Goal: Task Accomplishment & Management: Use online tool/utility

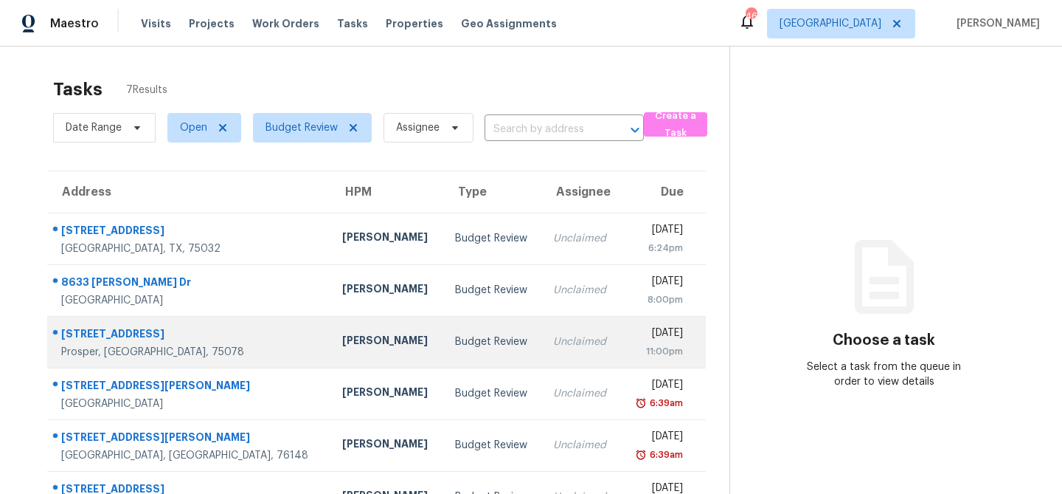
scroll to position [92, 0]
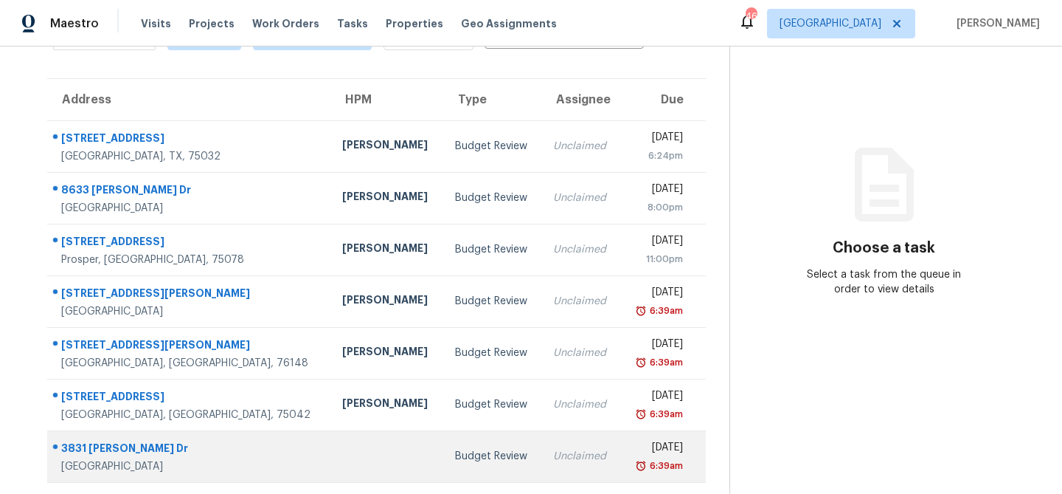
click at [443, 452] on td "Budget Review" at bounding box center [492, 456] width 99 height 52
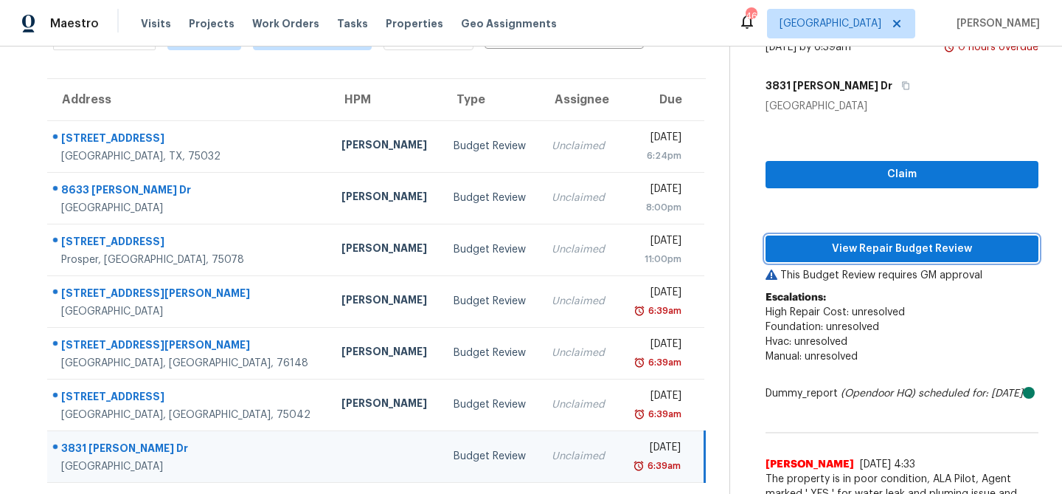
click at [851, 246] on span "View Repair Budget Review" at bounding box center [902, 249] width 249 height 18
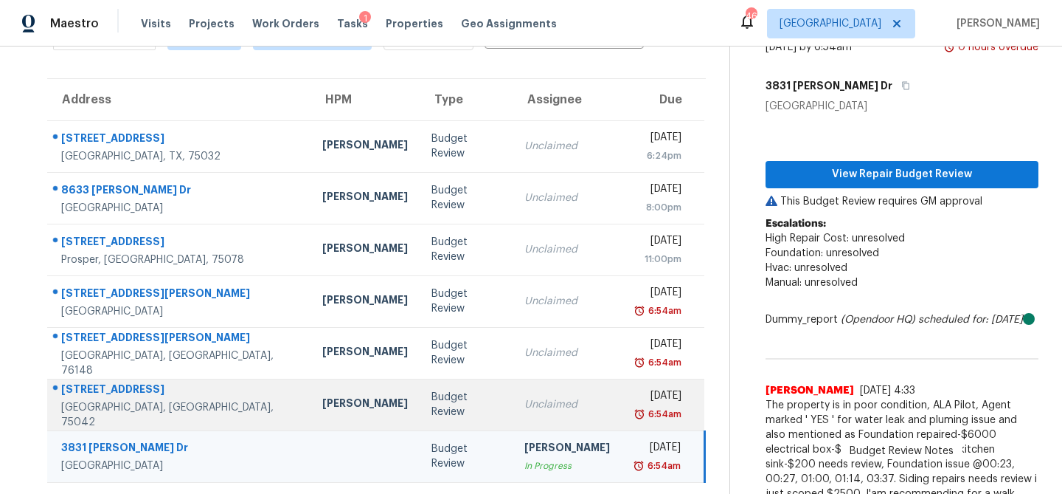
click at [525, 402] on div "Unclaimed" at bounding box center [568, 404] width 86 height 15
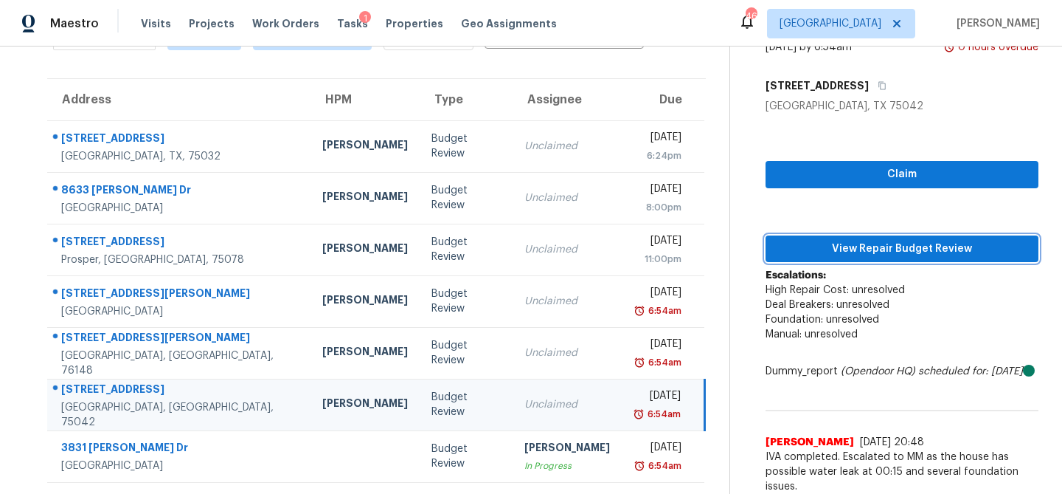
click at [857, 249] on span "View Repair Budget Review" at bounding box center [902, 249] width 249 height 18
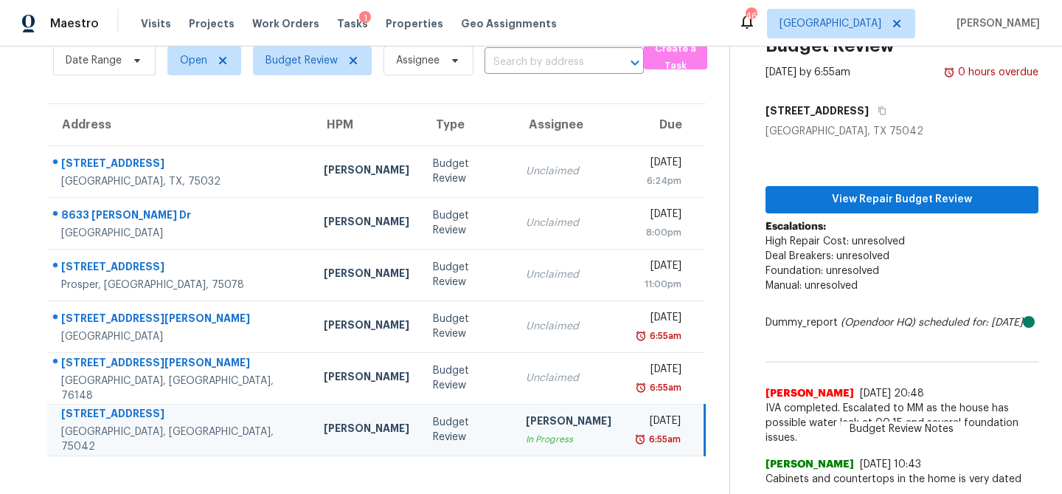
scroll to position [82, 0]
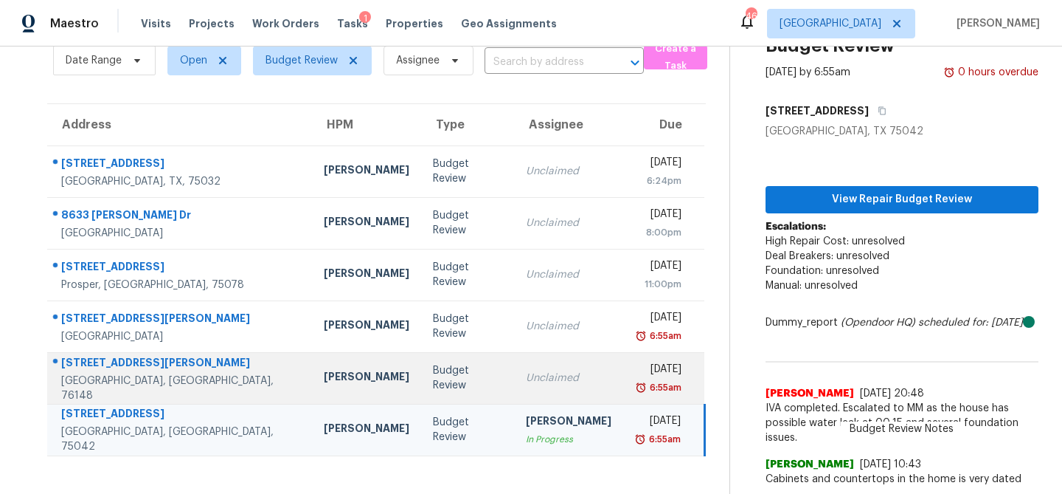
click at [421, 353] on td "Budget Review" at bounding box center [467, 378] width 93 height 52
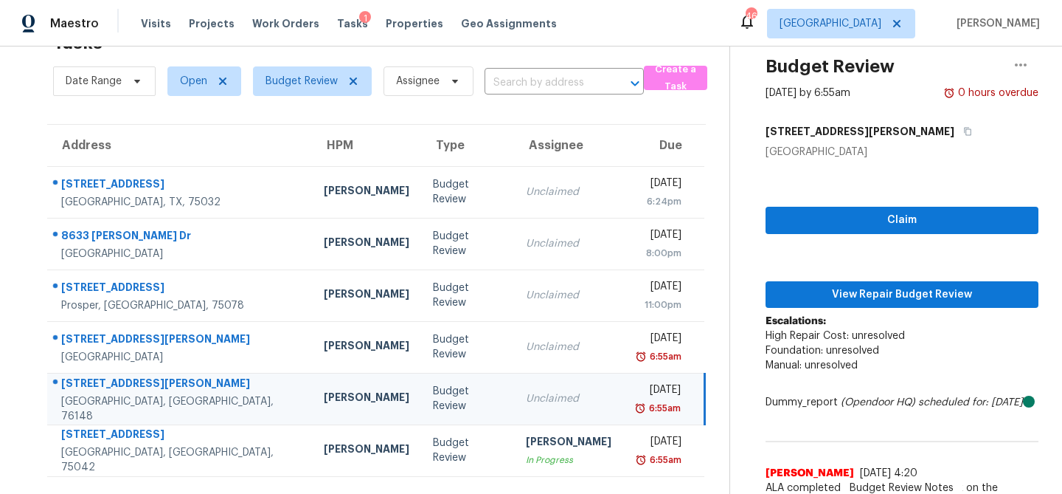
scroll to position [92, 0]
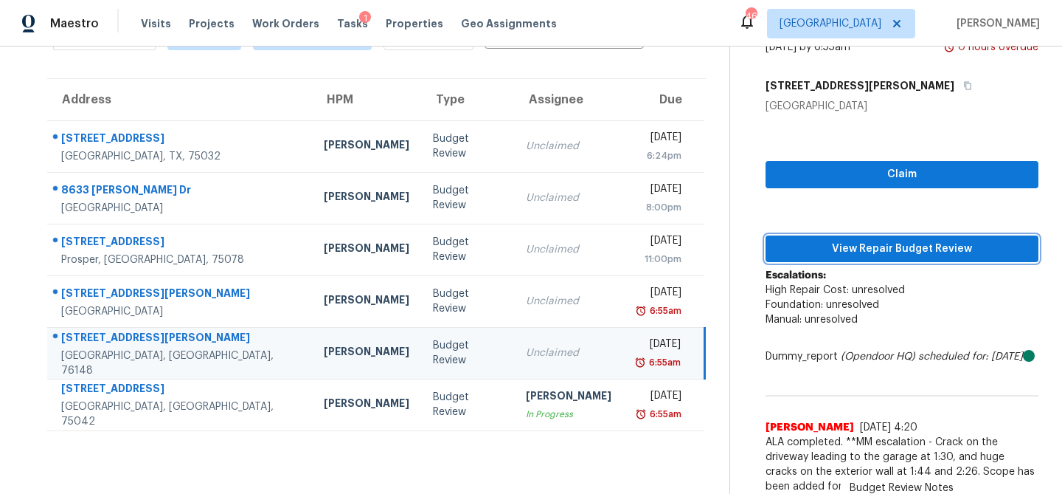
click at [847, 253] on span "View Repair Budget Review" at bounding box center [902, 249] width 249 height 18
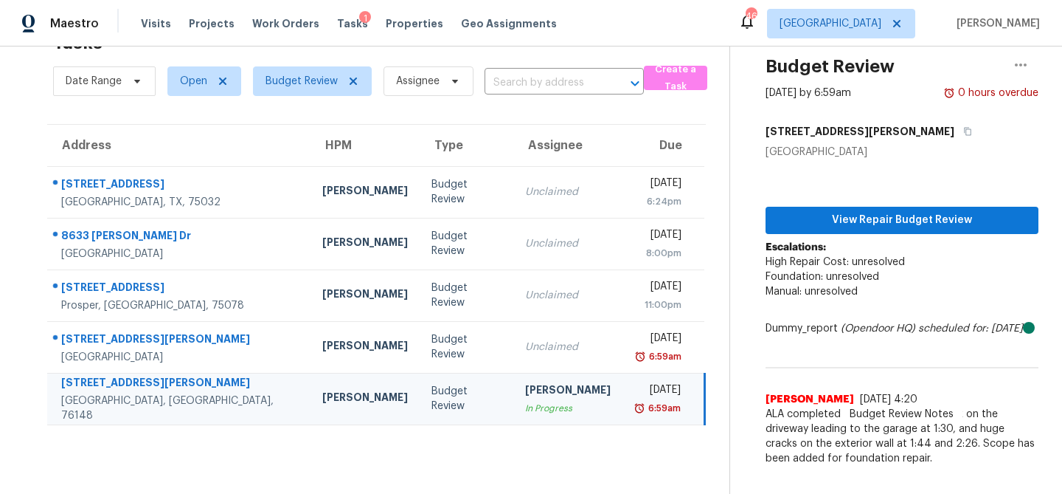
scroll to position [46, 0]
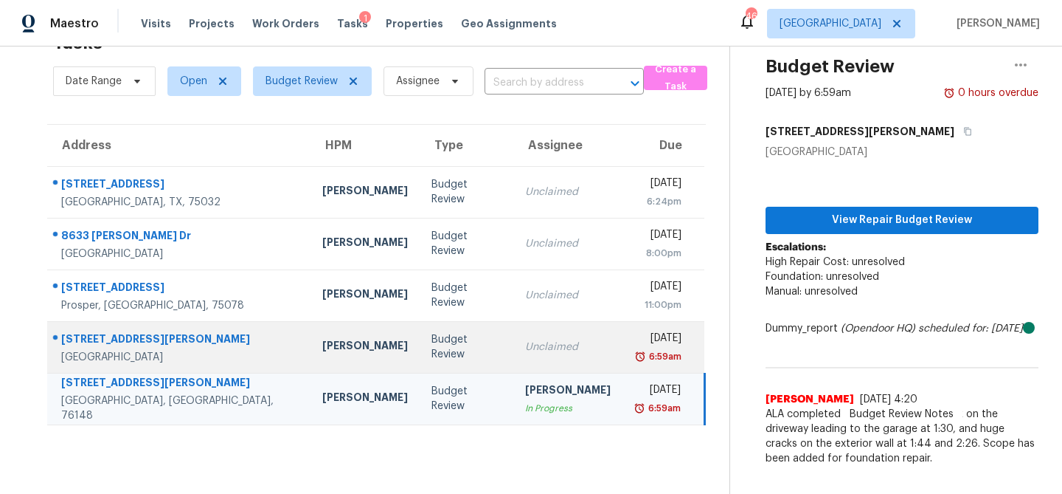
click at [513, 340] on td "Unclaimed" at bounding box center [567, 347] width 109 height 52
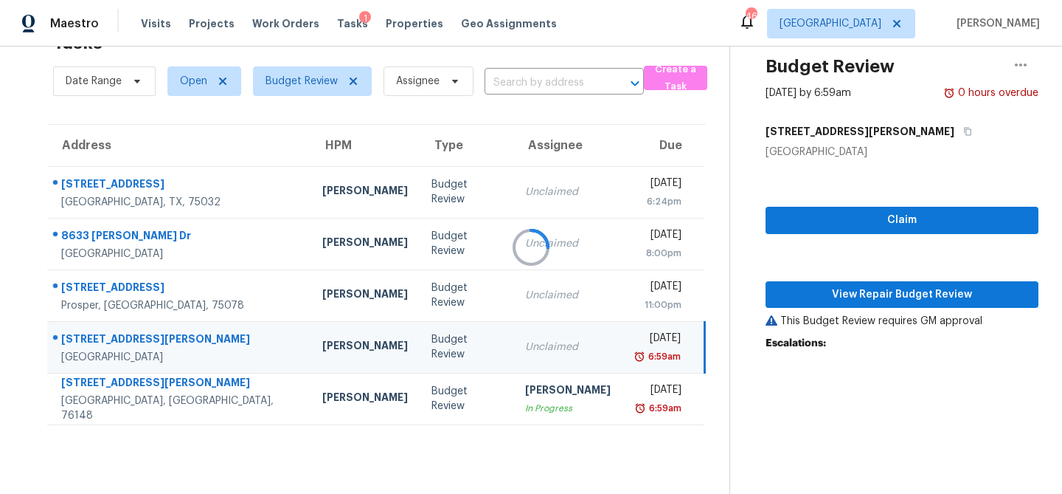
scroll to position [92, 0]
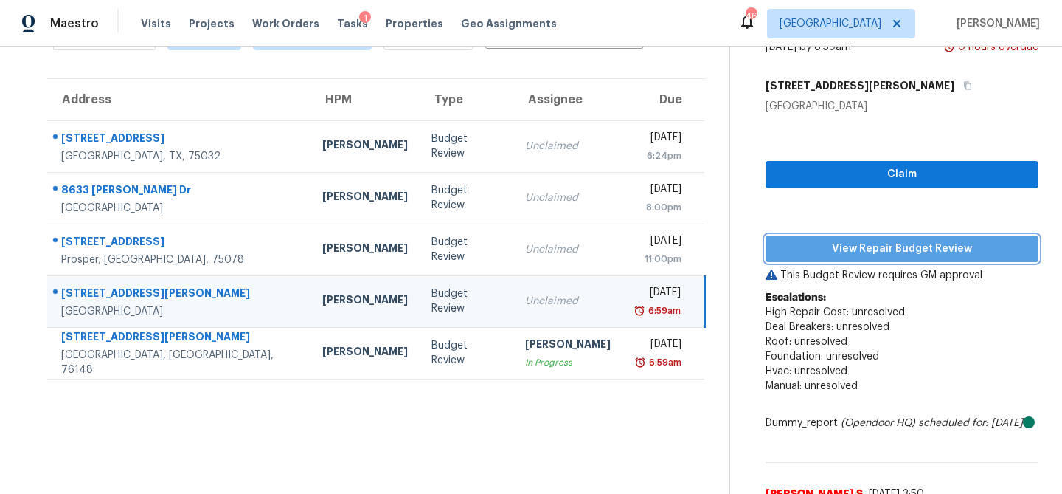
click at [847, 252] on span "View Repair Budget Review" at bounding box center [902, 249] width 249 height 18
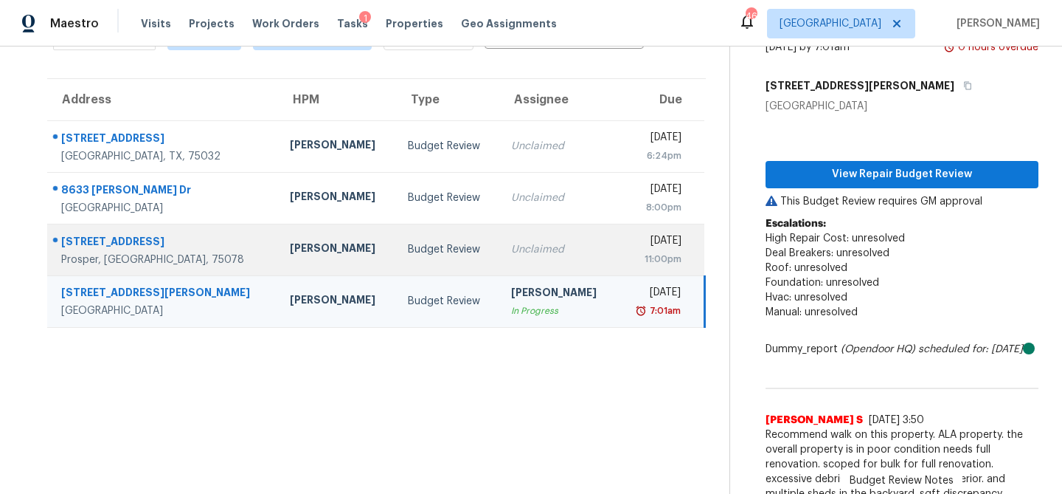
scroll to position [46, 0]
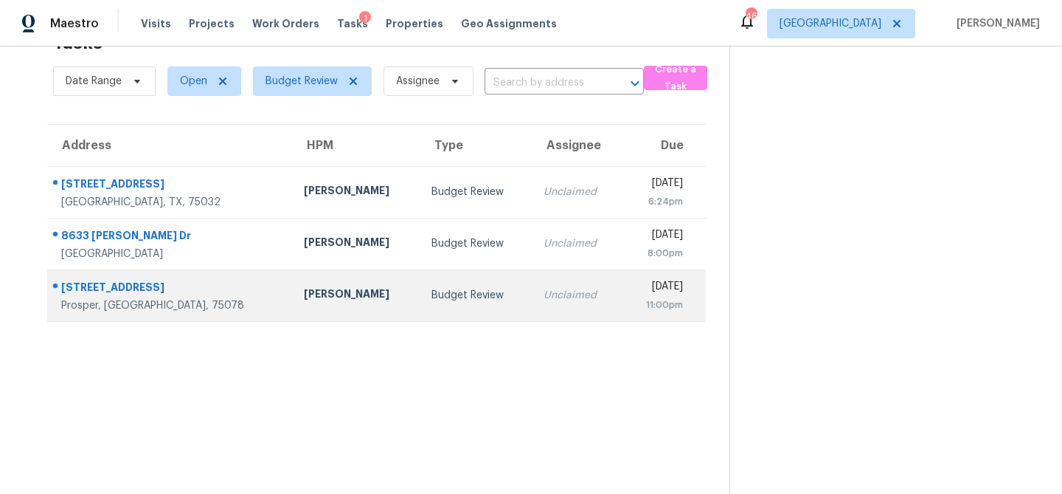
click at [437, 314] on td "Budget Review" at bounding box center [476, 295] width 112 height 52
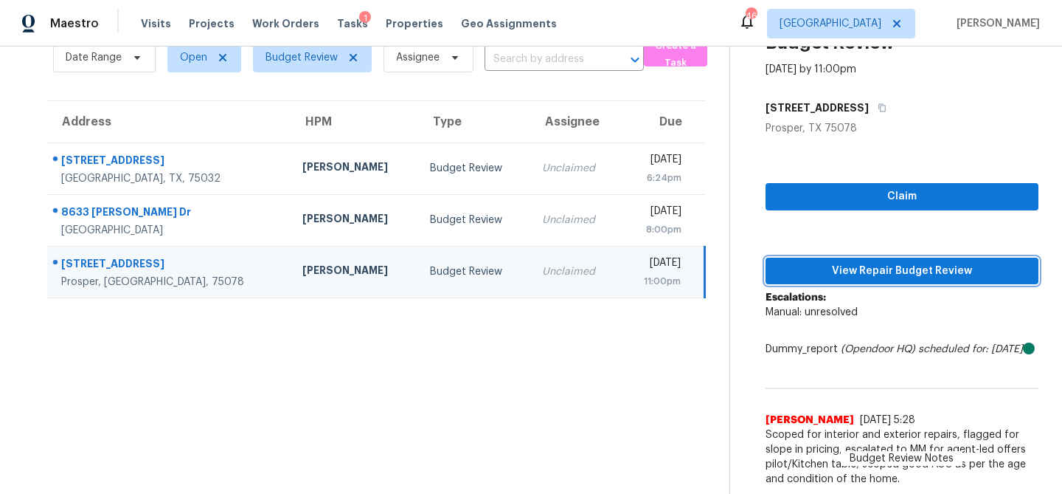
click at [881, 257] on button "View Repair Budget Review" at bounding box center [902, 270] width 273 height 27
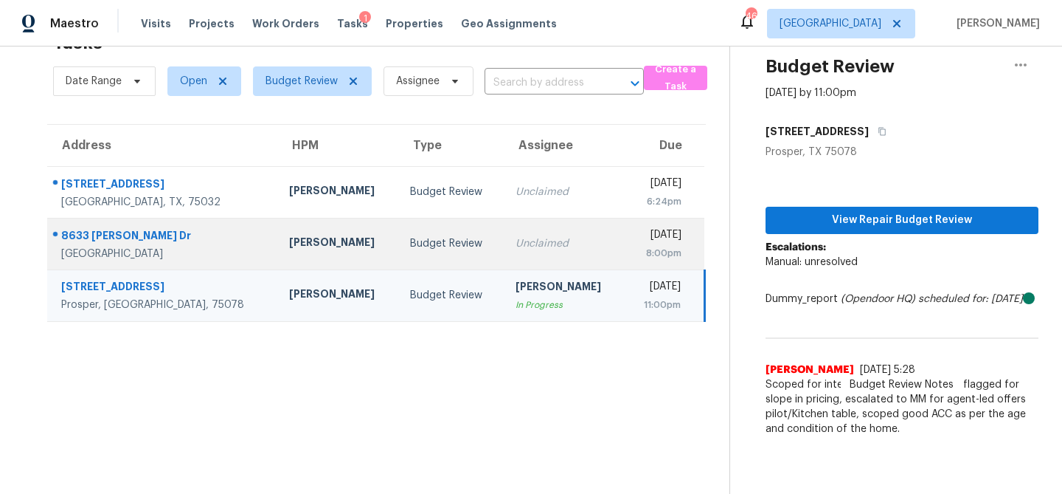
click at [516, 242] on div "Unclaimed" at bounding box center [564, 243] width 97 height 15
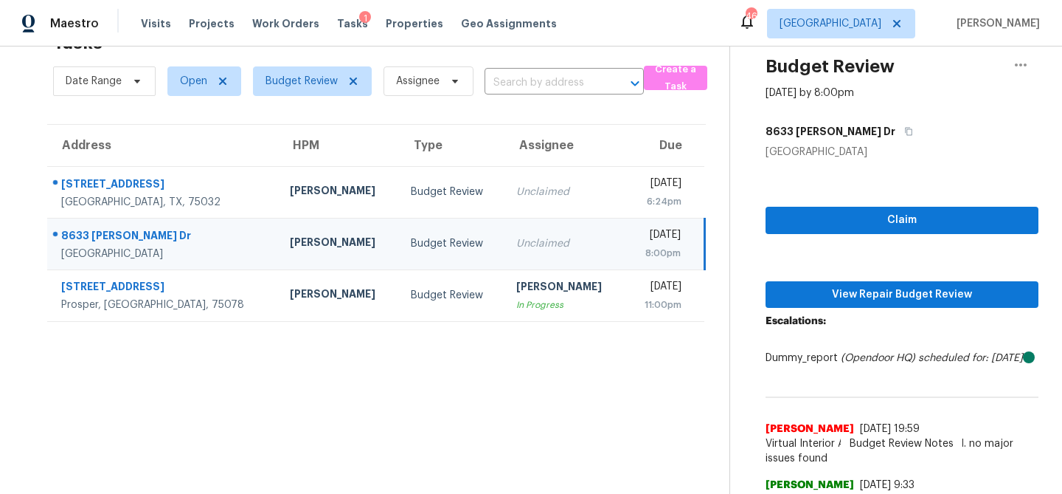
scroll to position [85, 0]
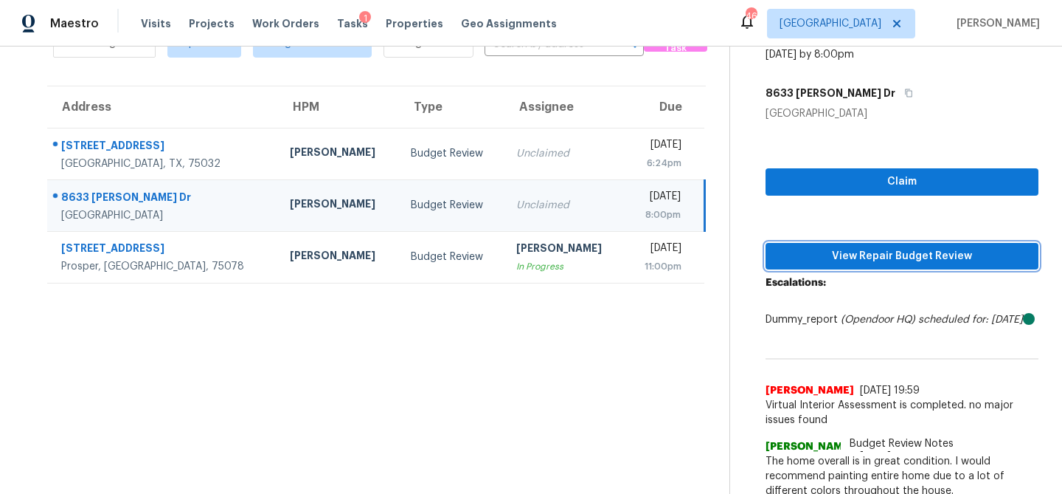
click at [842, 257] on span "View Repair Budget Review" at bounding box center [902, 256] width 249 height 18
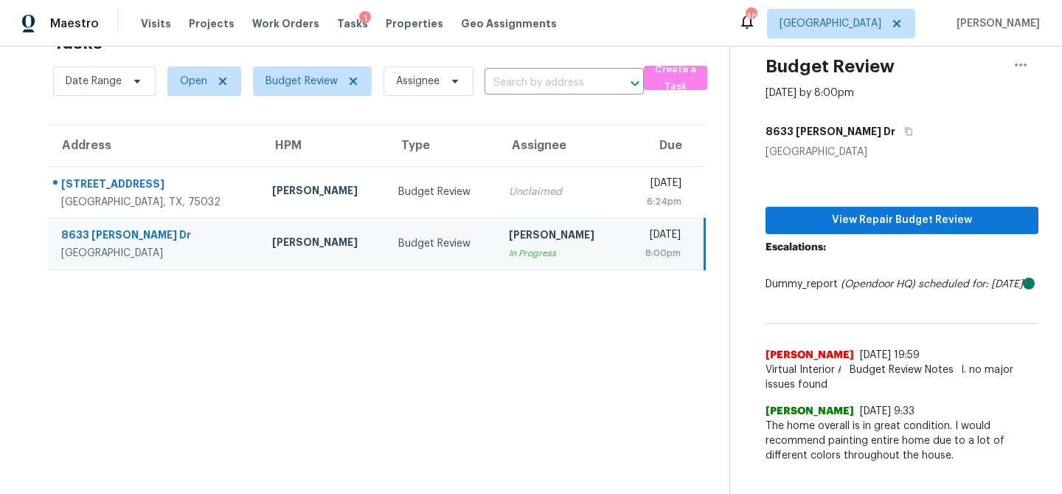
scroll to position [46, 0]
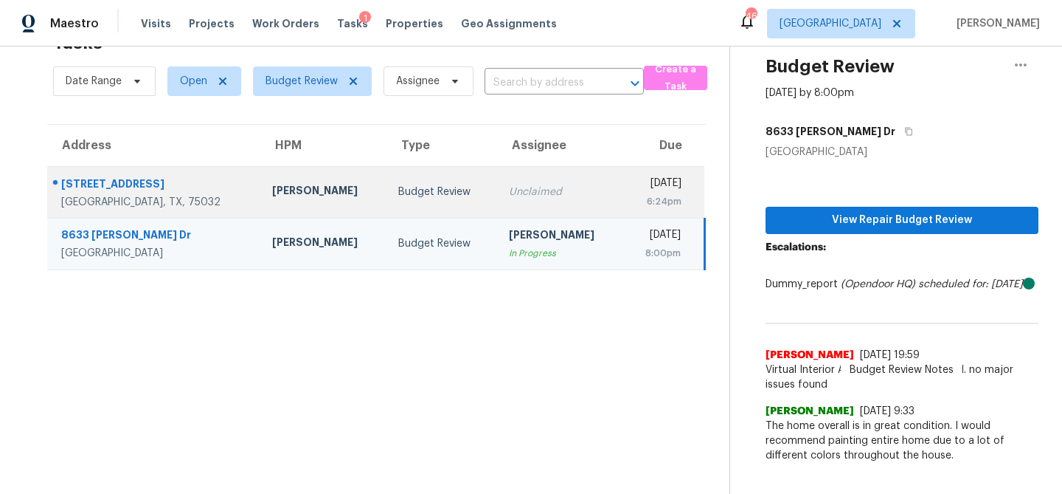
click at [509, 195] on div "Unclaimed" at bounding box center [560, 191] width 103 height 15
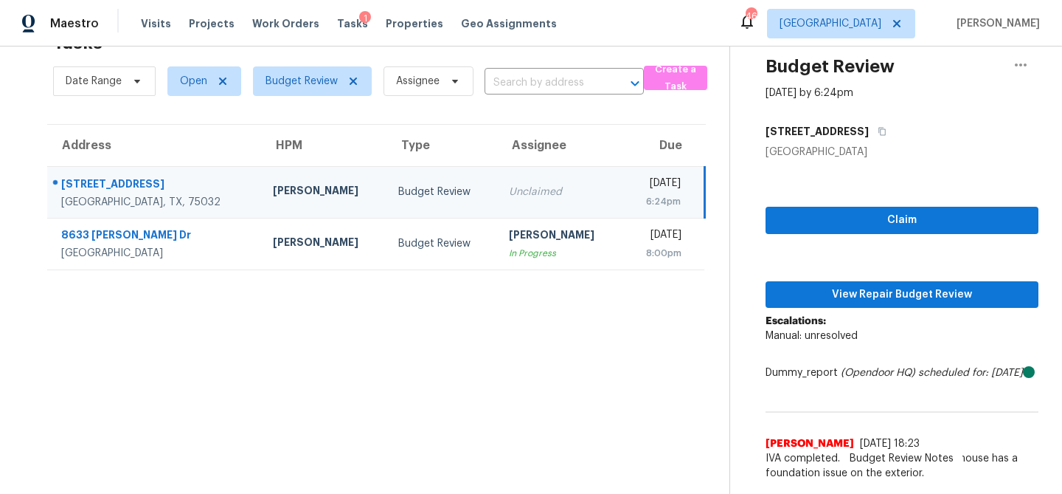
scroll to position [55, 0]
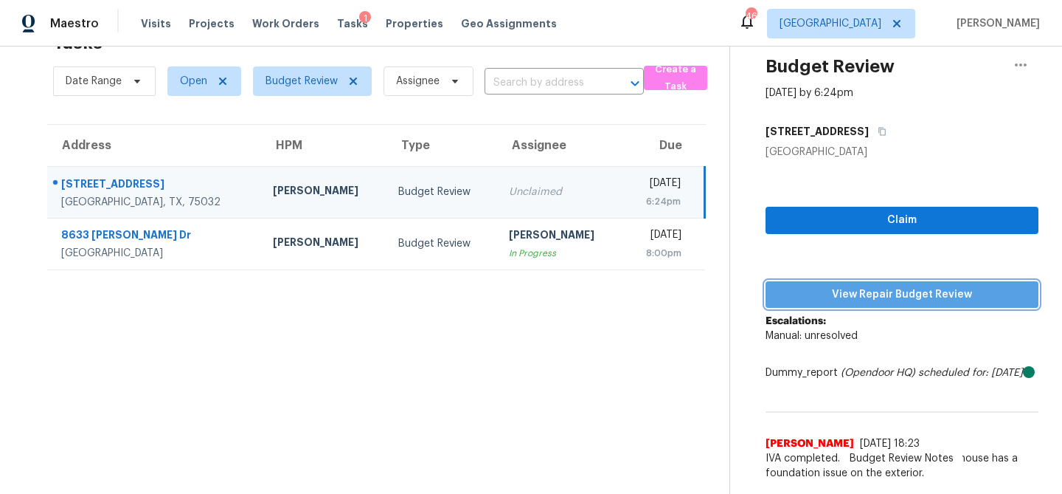
click at [837, 286] on span "View Repair Budget Review" at bounding box center [902, 295] width 249 height 18
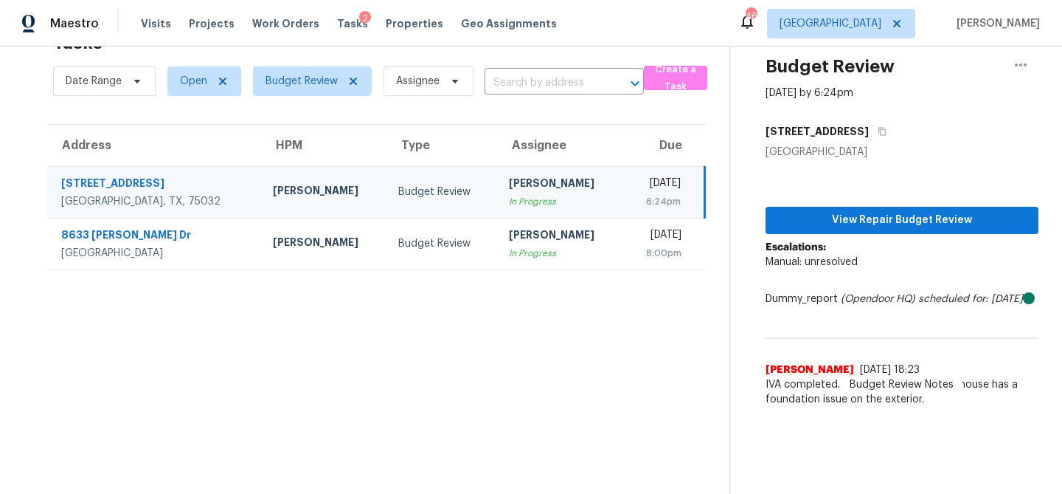
scroll to position [46, 0]
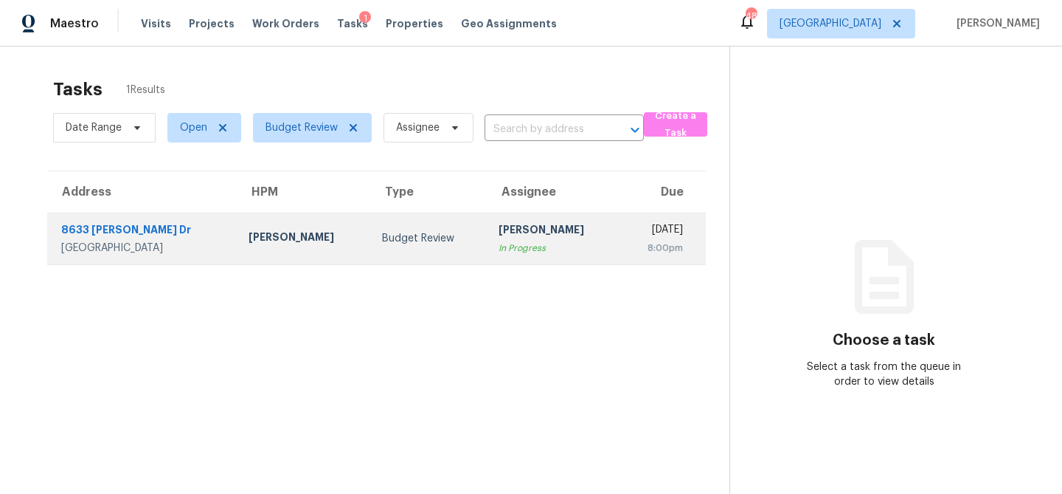
click at [411, 239] on div "Budget Review" at bounding box center [429, 238] width 94 height 15
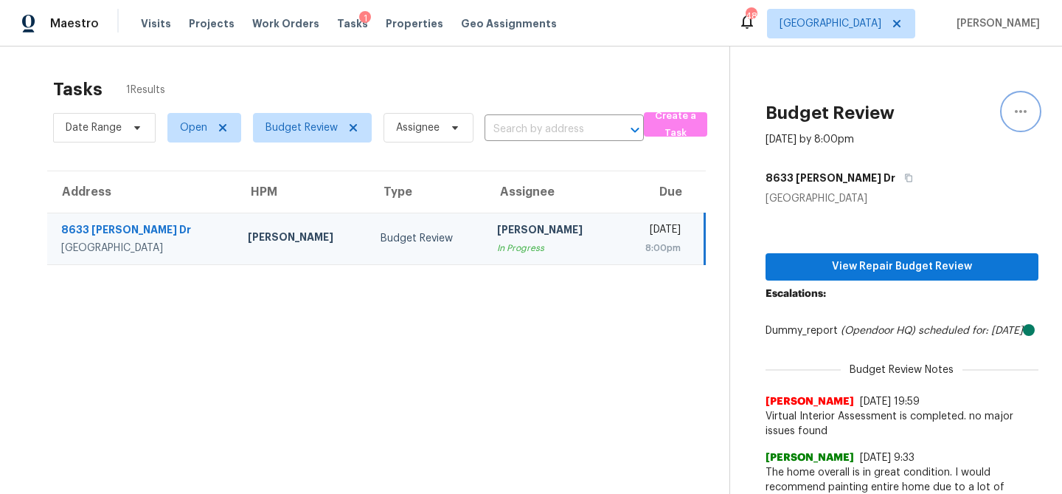
click at [1015, 120] on icon "button" at bounding box center [1021, 112] width 18 height 18
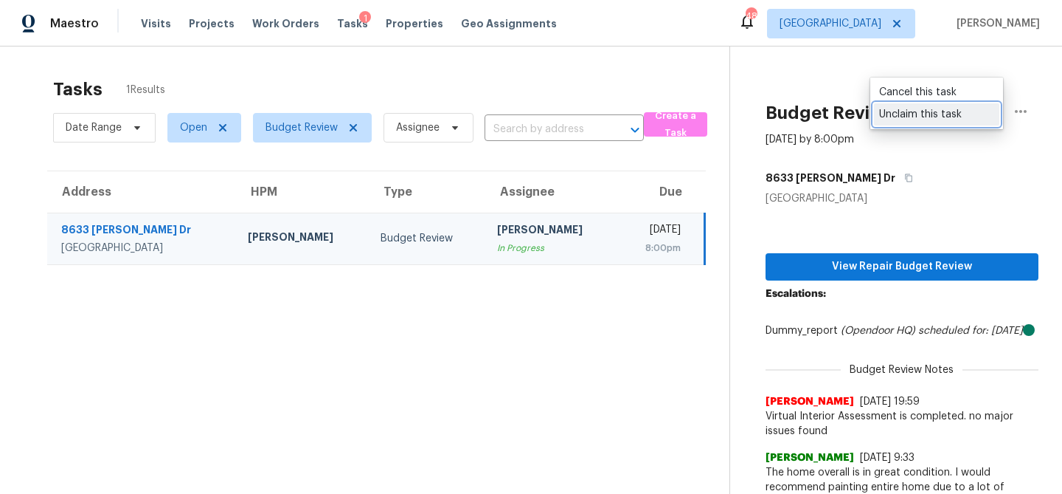
click at [958, 117] on div "Unclaim this task" at bounding box center [936, 114] width 115 height 15
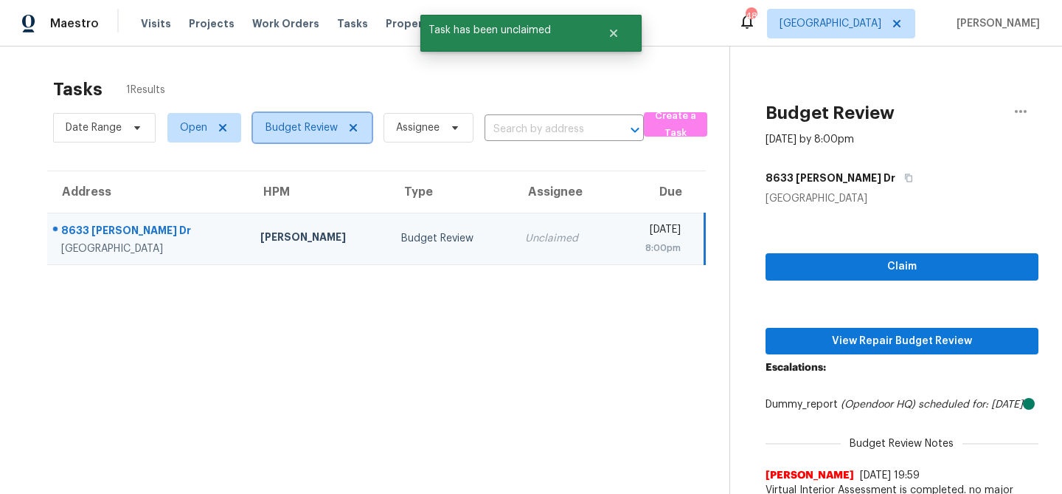
click at [320, 122] on span "Budget Review" at bounding box center [302, 127] width 72 height 15
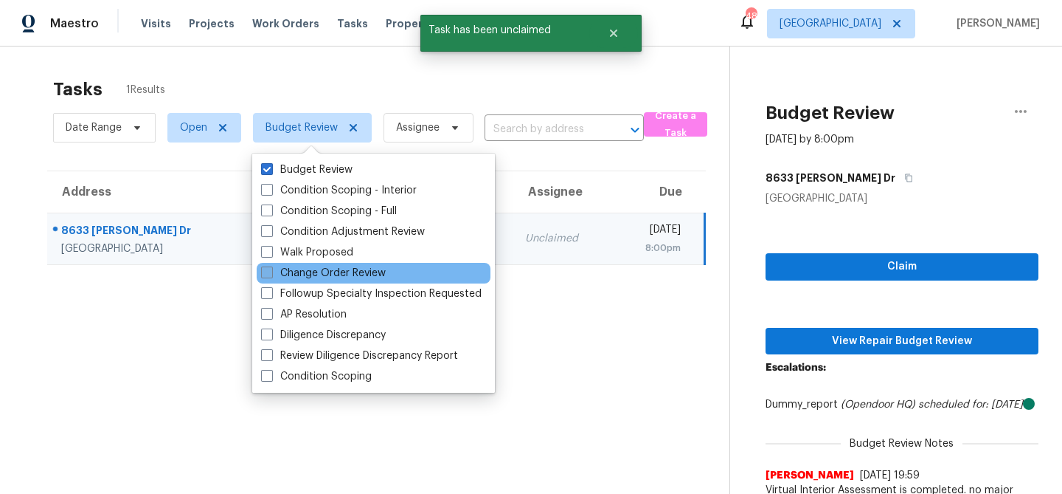
click at [284, 269] on label "Change Order Review" at bounding box center [323, 273] width 125 height 15
click at [271, 269] on input "Change Order Review" at bounding box center [266, 271] width 10 height 10
checkbox input "true"
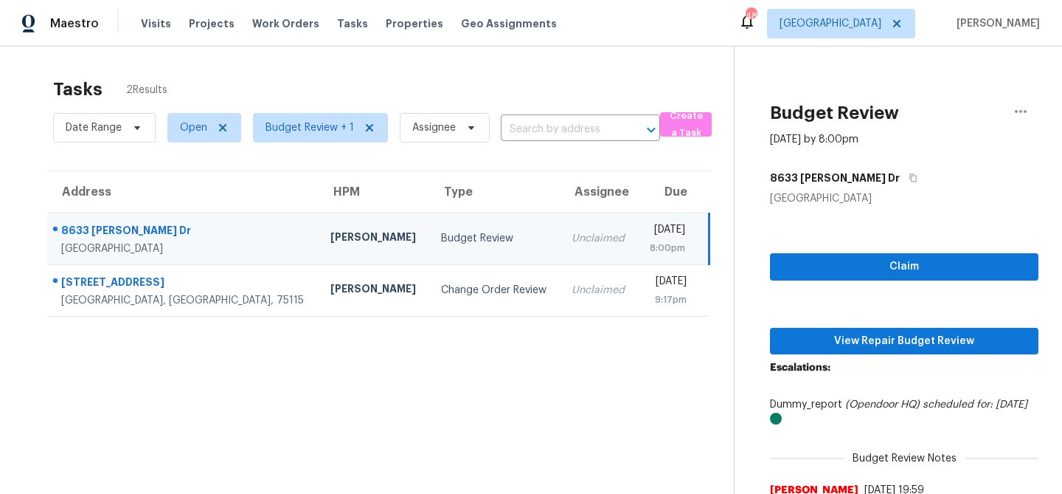
click at [189, 384] on section "Tasks 2 Results Date Range Open Budget Review + 1 Assignee ​ Create a Task Addr…" at bounding box center [379, 337] width 710 height 535
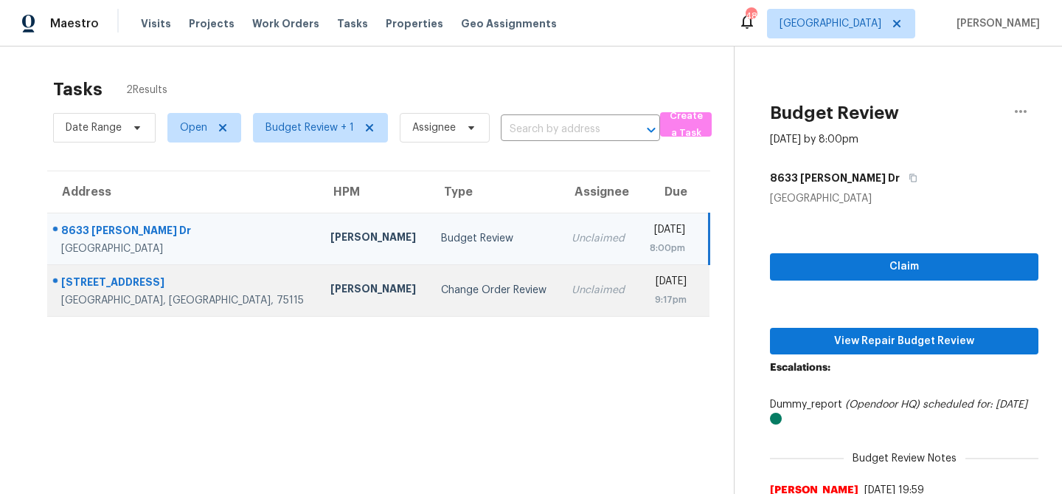
click at [331, 291] on div "[PERSON_NAME]" at bounding box center [374, 290] width 87 height 18
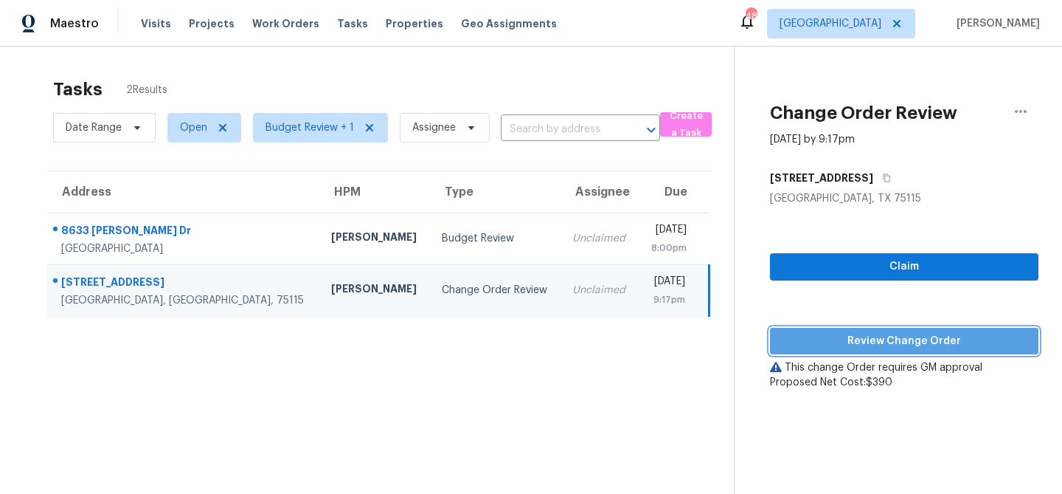
click at [884, 336] on span "Review Change Order" at bounding box center [904, 341] width 245 height 18
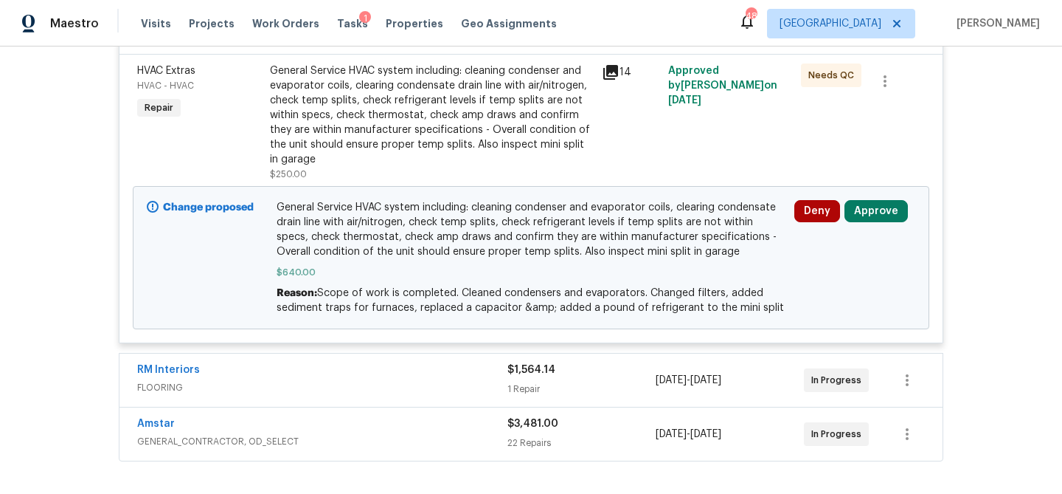
scroll to position [372, 0]
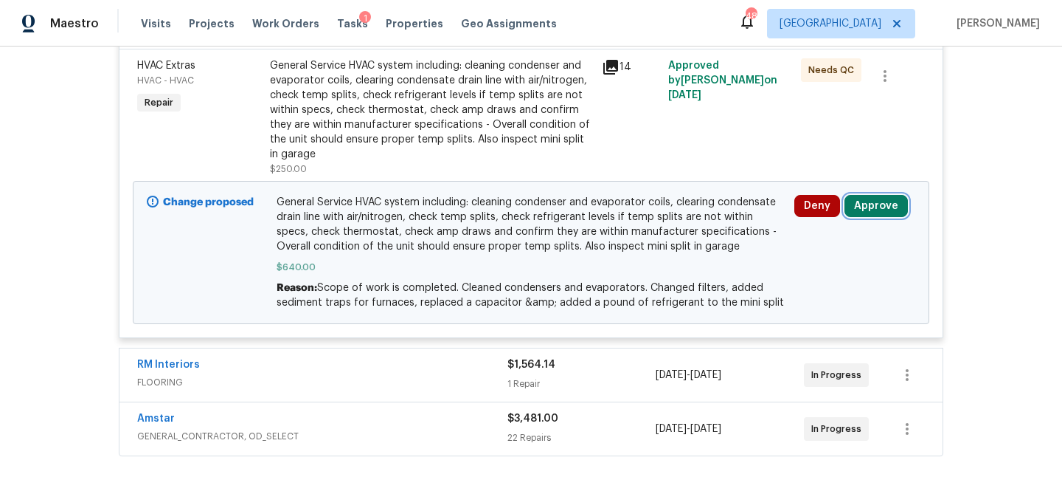
click at [877, 195] on button "Approve" at bounding box center [876, 206] width 63 height 22
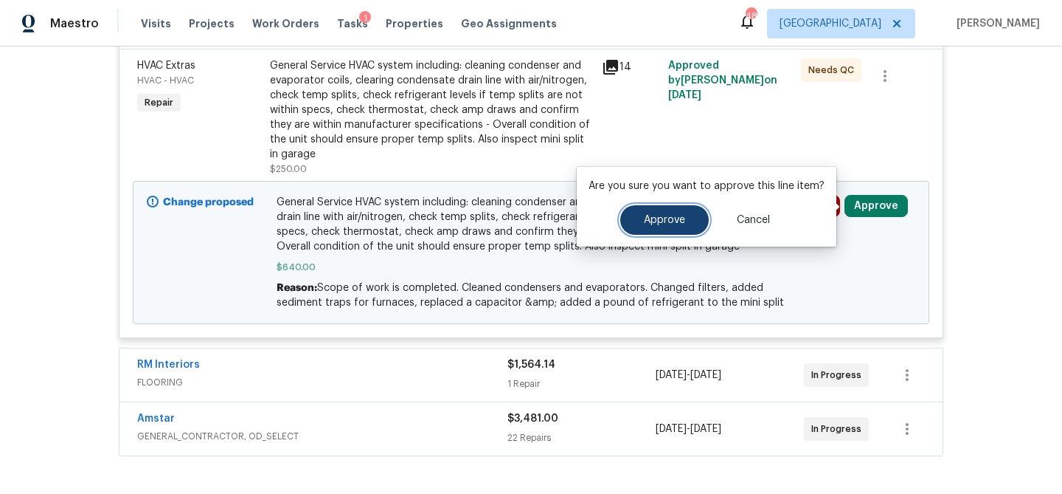
click at [685, 218] on button "Approve" at bounding box center [664, 220] width 89 height 30
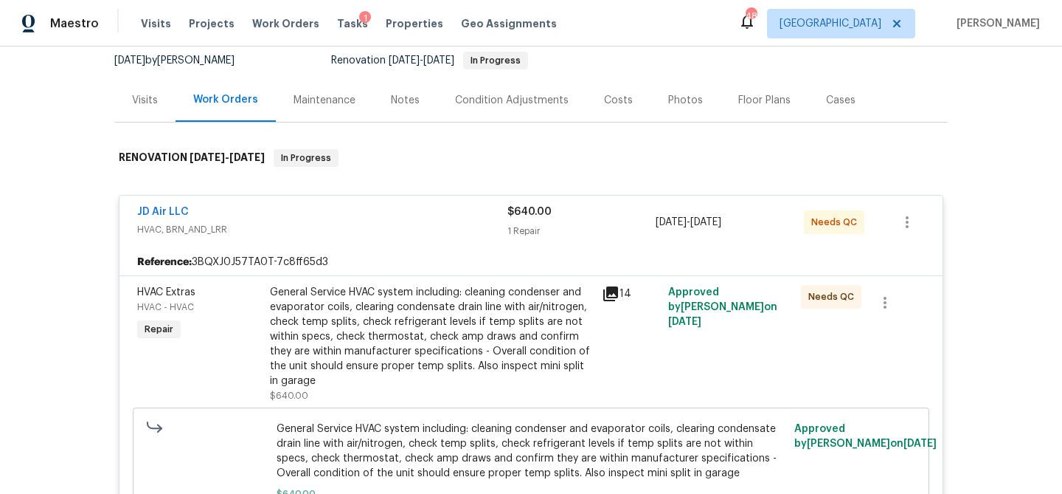
scroll to position [0, 0]
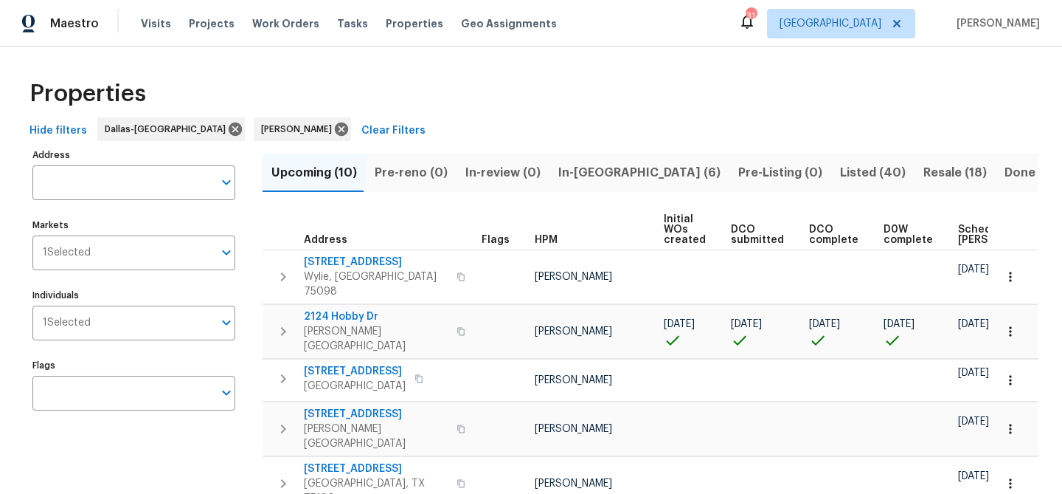
scroll to position [0, 179]
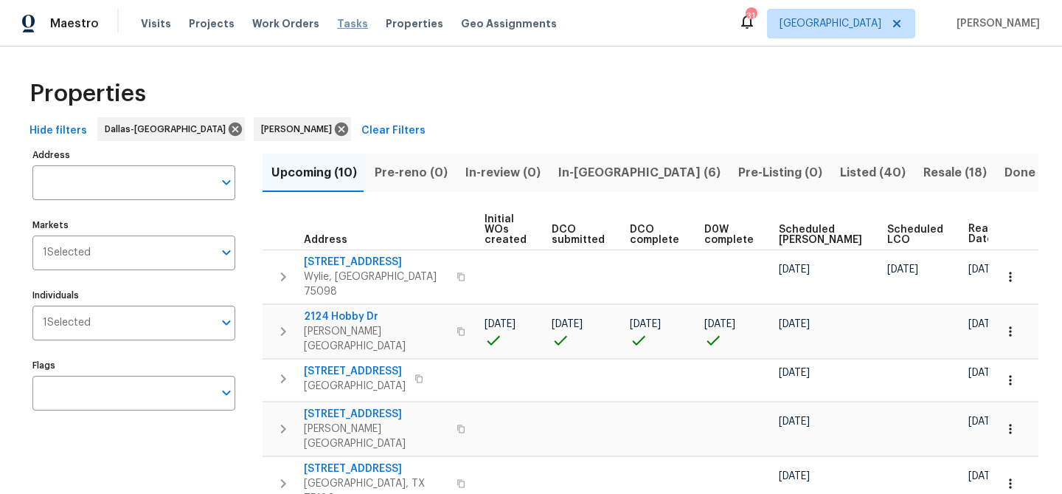
click at [337, 24] on span "Tasks" at bounding box center [352, 23] width 31 height 10
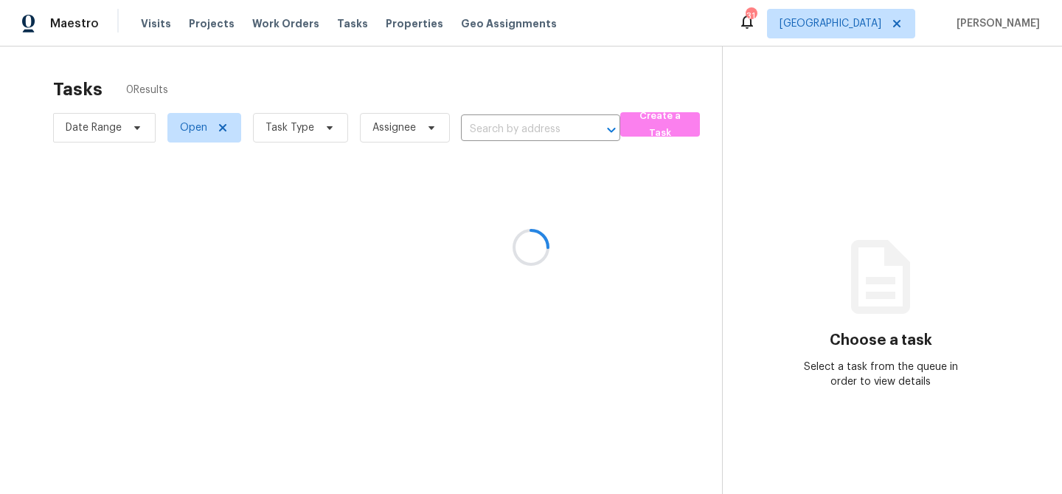
click at [327, 129] on div at bounding box center [531, 247] width 1062 height 494
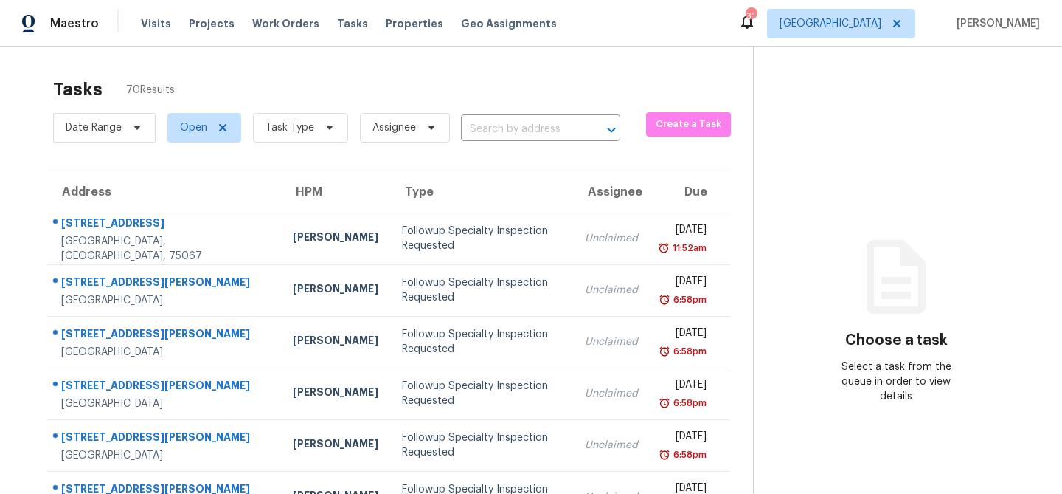
click at [327, 130] on icon at bounding box center [330, 128] width 12 height 12
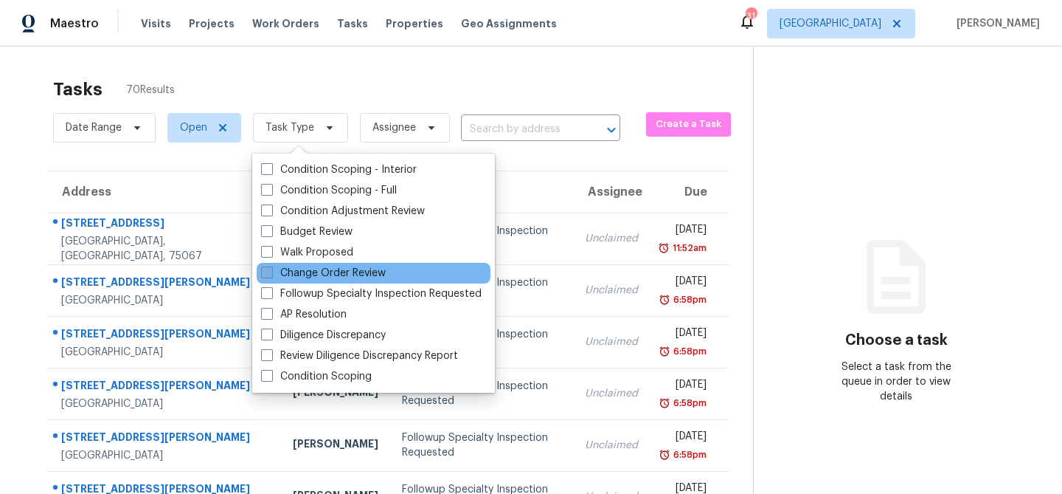
click at [306, 269] on label "Change Order Review" at bounding box center [323, 273] width 125 height 15
click at [271, 269] on input "Change Order Review" at bounding box center [266, 271] width 10 height 10
checkbox input "true"
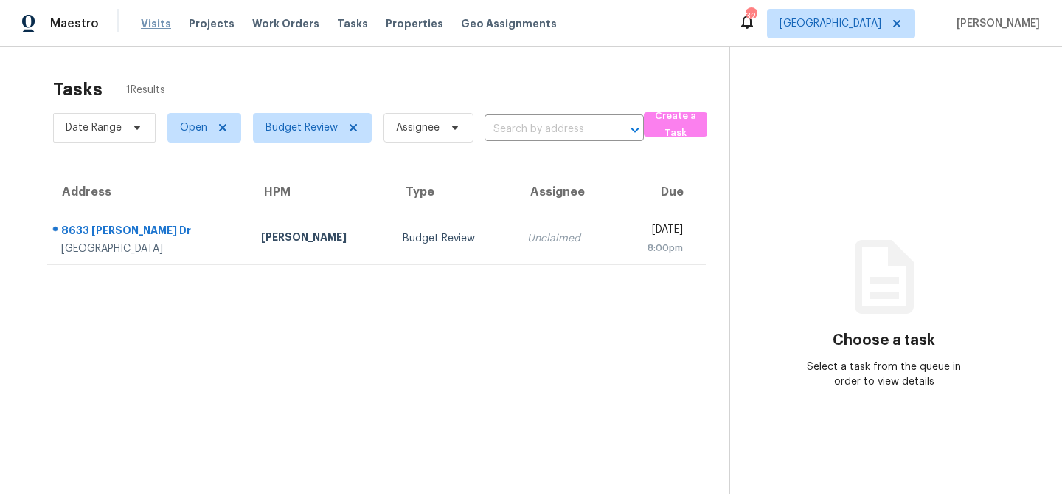
click at [159, 24] on span "Visits" at bounding box center [156, 23] width 30 height 15
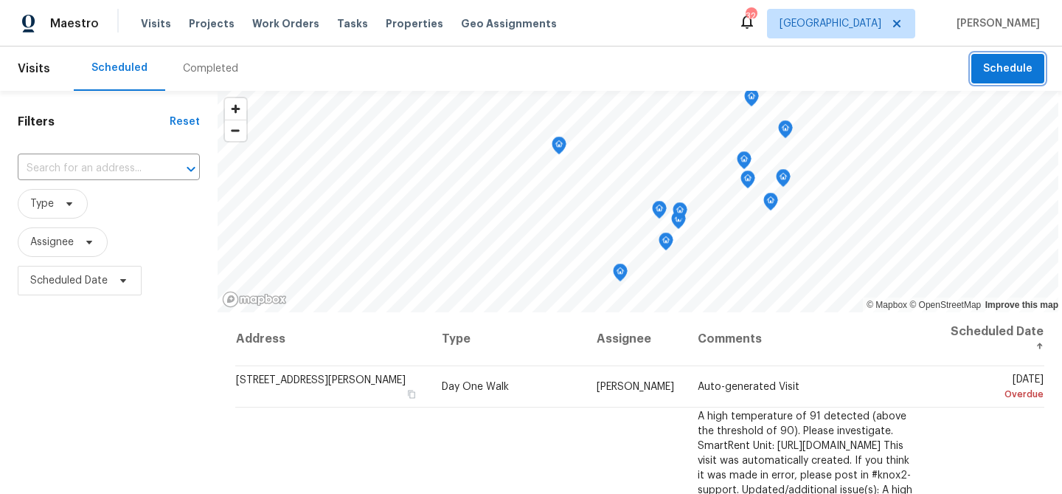
click at [1010, 72] on span "Schedule" at bounding box center [1007, 69] width 49 height 18
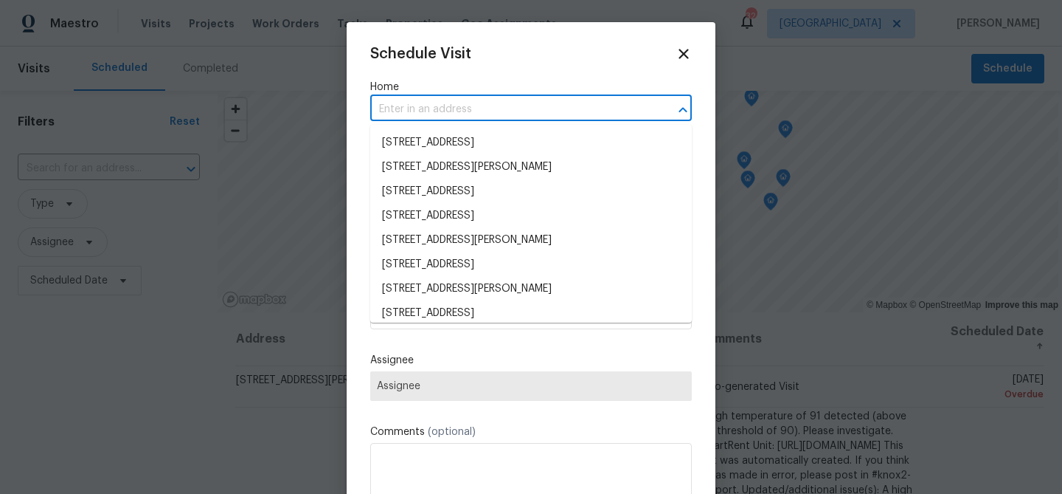
click at [483, 117] on input "text" at bounding box center [510, 109] width 280 height 23
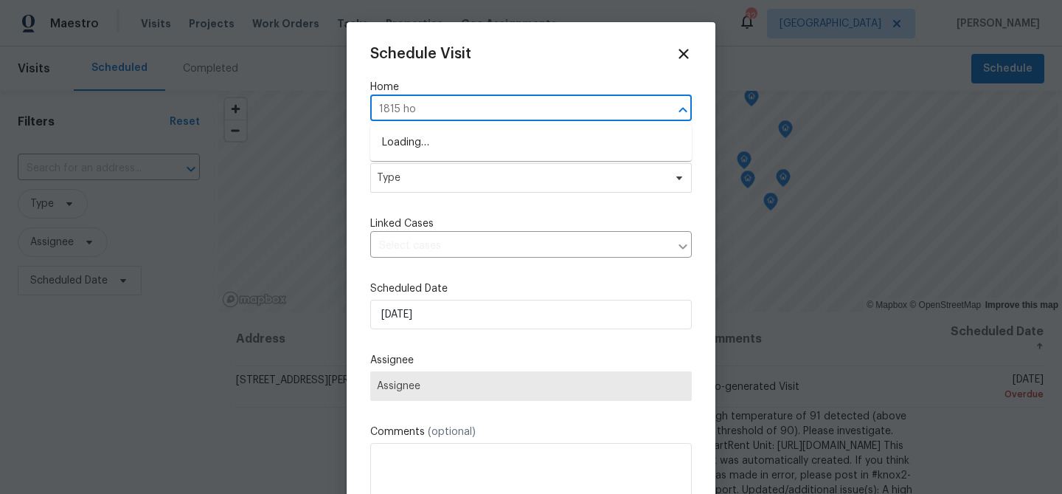
type input "1815 hol"
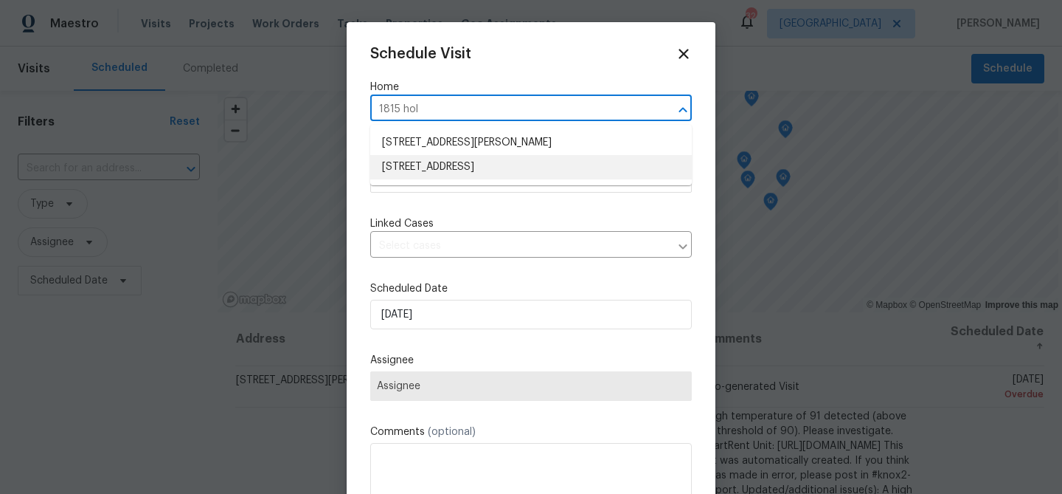
click at [511, 168] on li "[STREET_ADDRESS]" at bounding box center [531, 167] width 322 height 24
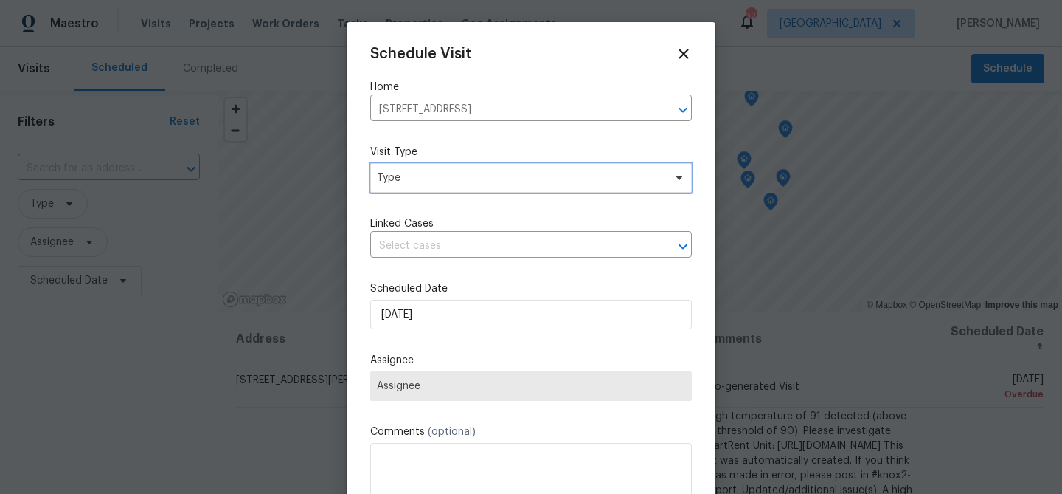
click at [484, 178] on span "Type" at bounding box center [520, 177] width 287 height 15
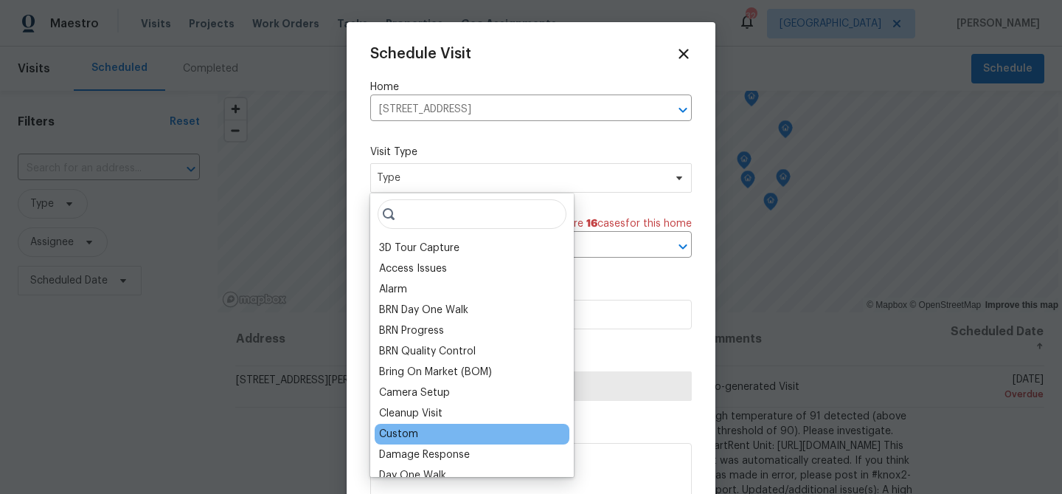
click at [408, 434] on div "Custom" at bounding box center [398, 433] width 39 height 15
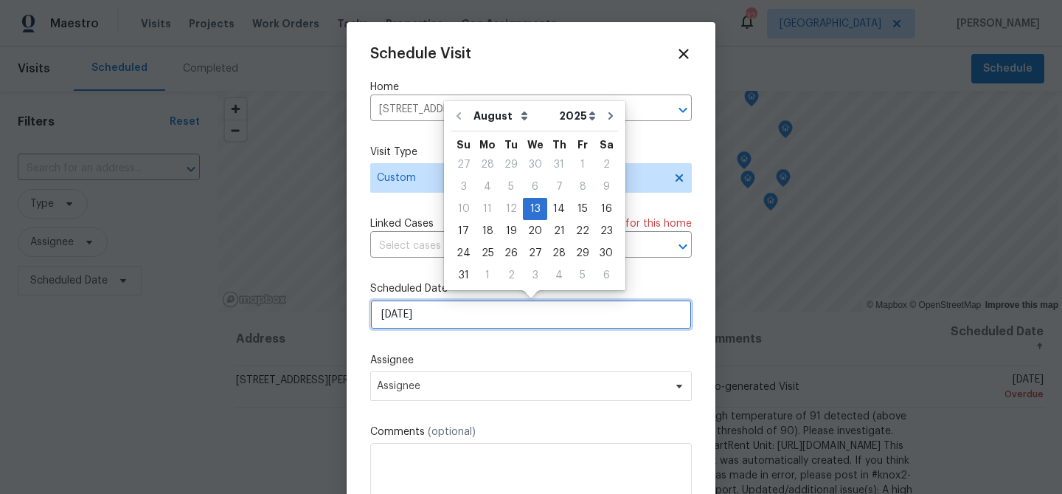
click at [453, 311] on input "[DATE]" at bounding box center [531, 315] width 322 height 30
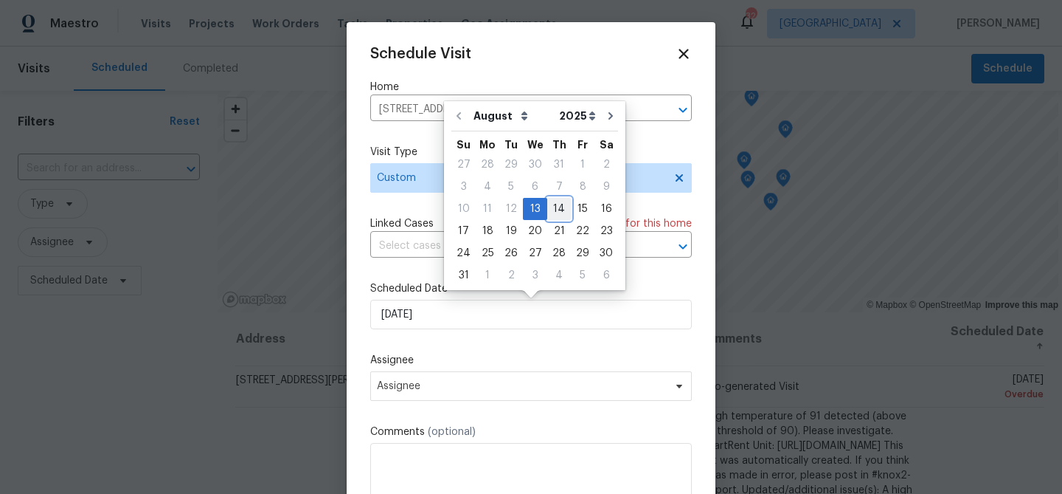
click at [552, 207] on div "14" at bounding box center [559, 208] width 24 height 21
type input "8/14/2025"
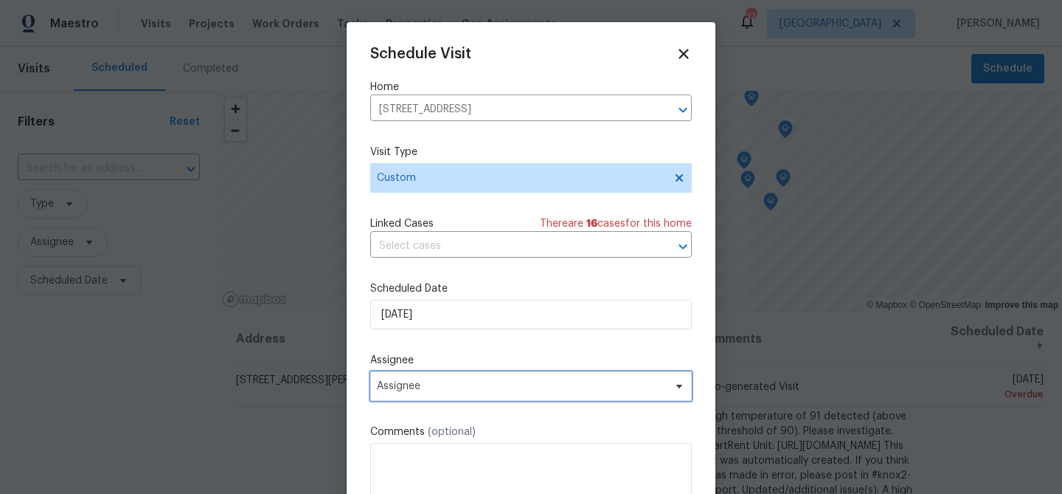
click at [445, 388] on span "Assignee" at bounding box center [521, 386] width 289 height 12
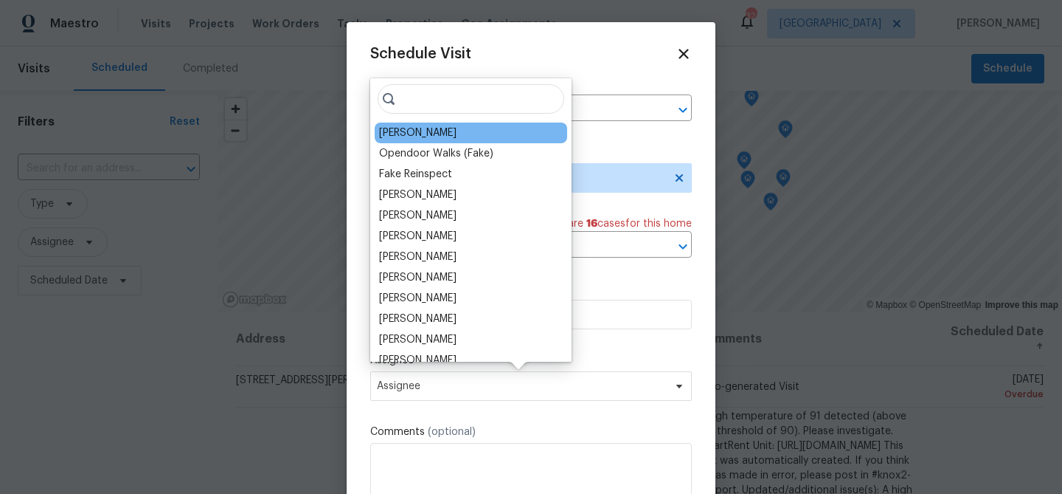
click at [435, 130] on div "Brad Limes" at bounding box center [471, 132] width 193 height 21
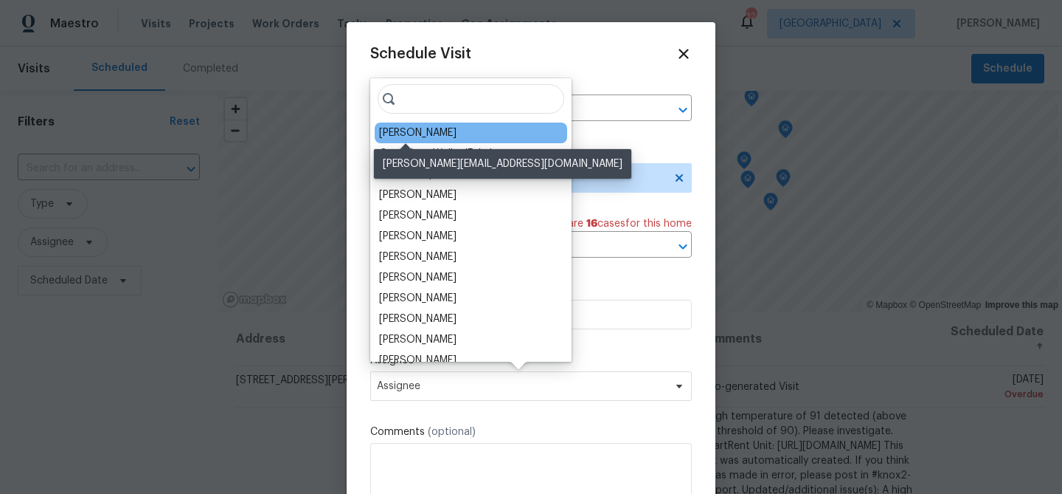
click at [417, 133] on div "Brad Limes" at bounding box center [417, 132] width 77 height 15
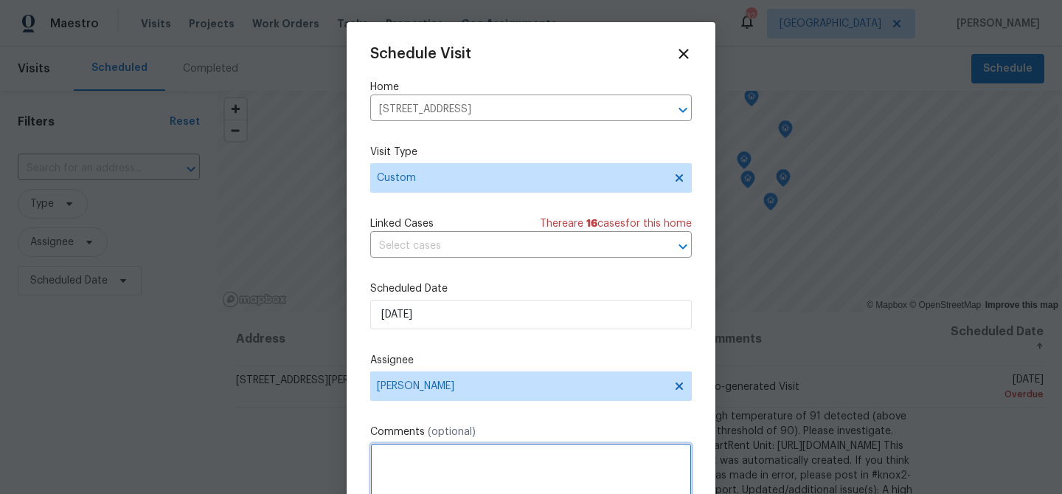
click at [414, 457] on textarea at bounding box center [531, 472] width 322 height 59
paste textarea "1. Sprinkler system not functioning as intended 2. Thermostat not functioning a…"
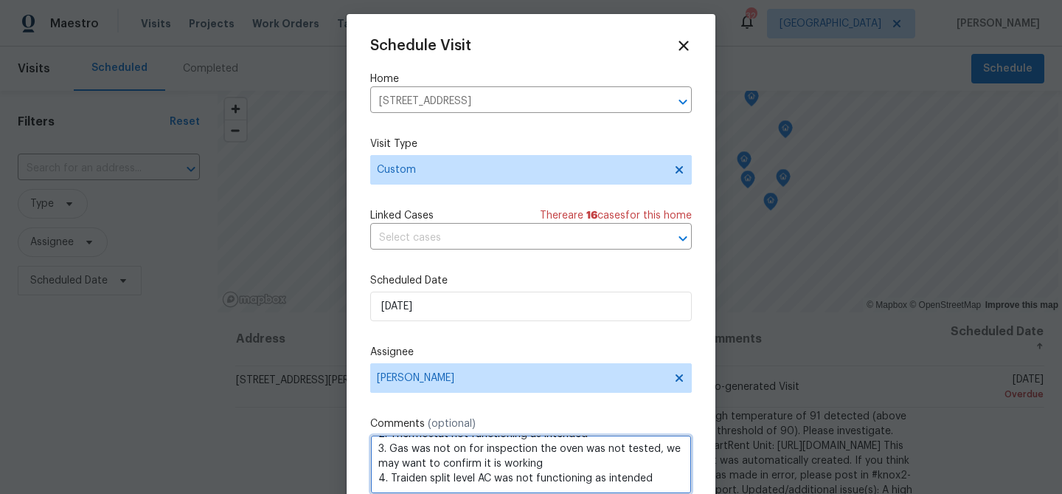
scroll to position [27, 0]
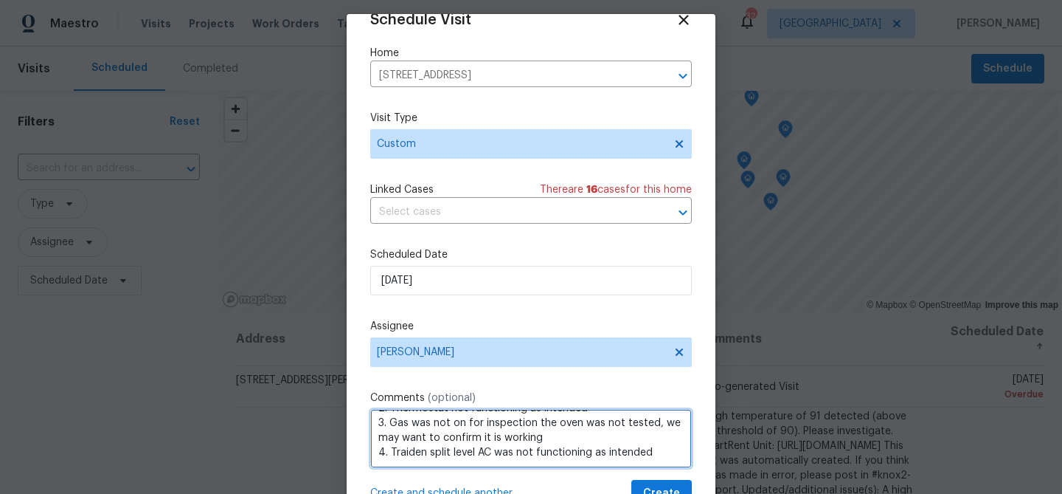
type textarea "1. Sprinkler system not functioning as intended 2. Thermostat not functioning a…"
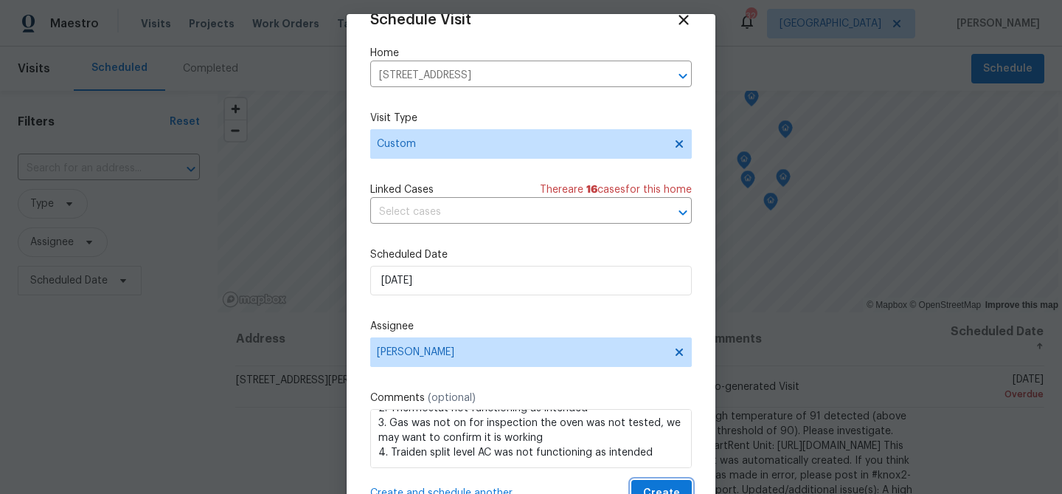
click at [662, 484] on span "Create" at bounding box center [661, 493] width 37 height 18
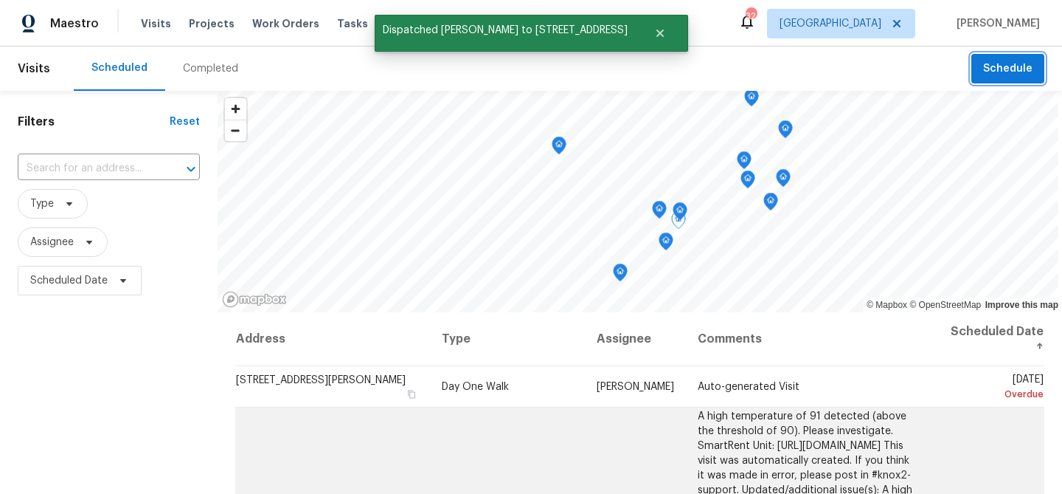
scroll to position [0, 0]
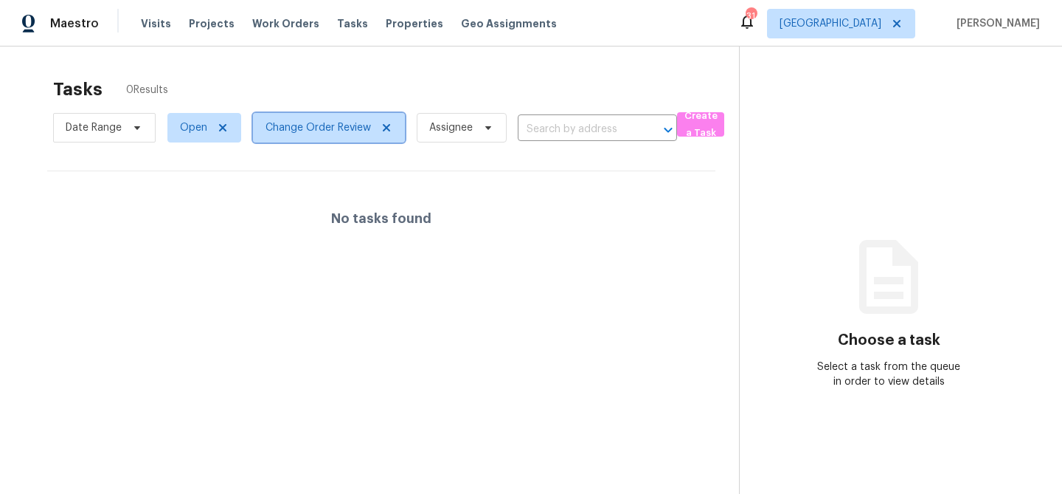
click at [387, 131] on icon at bounding box center [387, 128] width 12 height 12
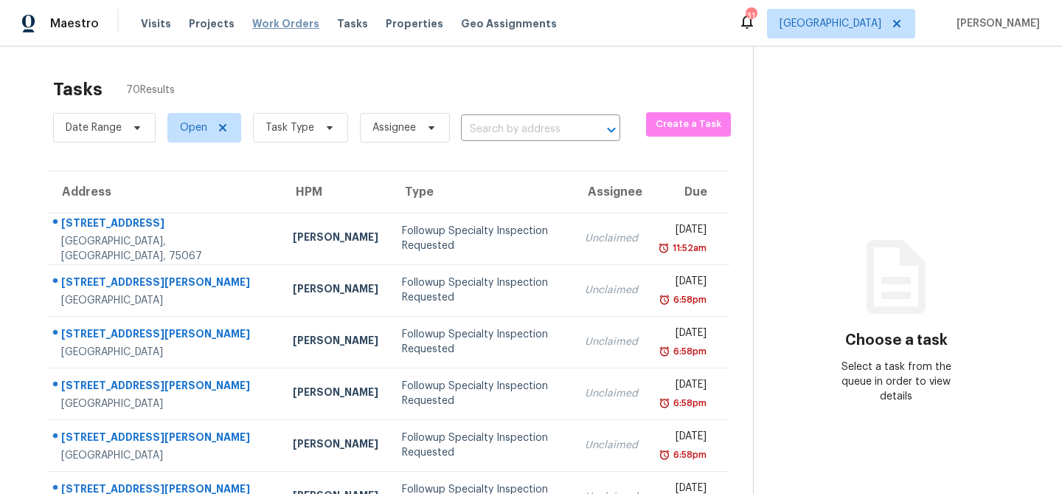
click at [281, 28] on span "Work Orders" at bounding box center [285, 23] width 67 height 15
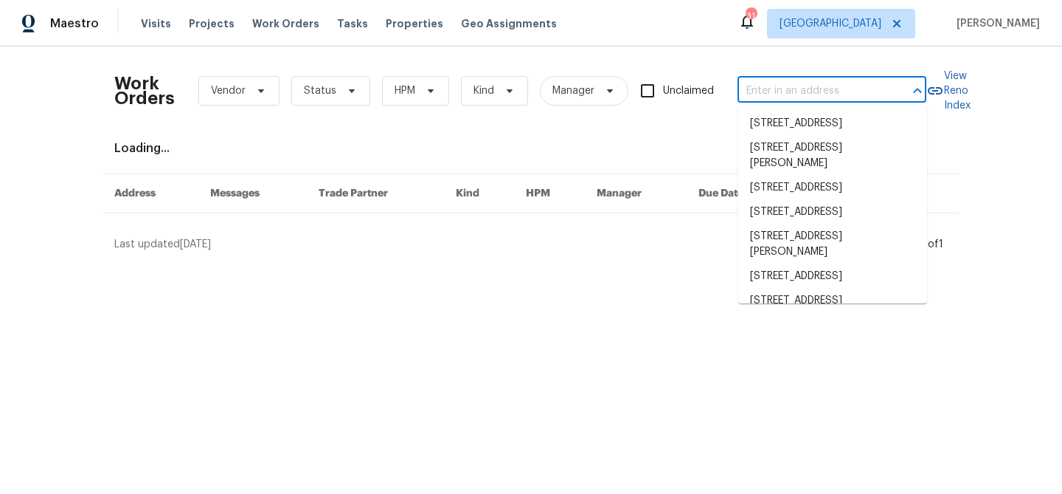
click at [773, 94] on input "text" at bounding box center [812, 91] width 148 height 23
paste input "[STREET_ADDRESS]"
type input "[STREET_ADDRESS]"
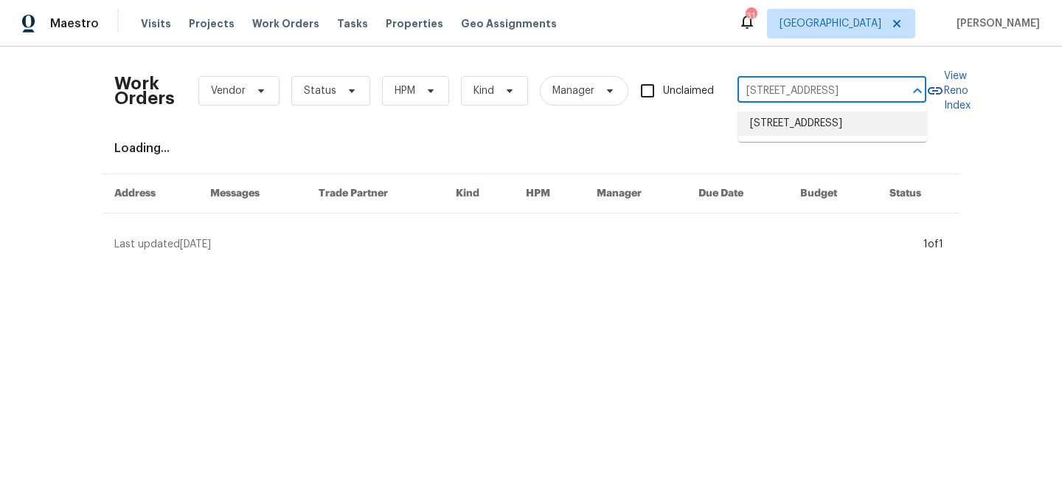
click at [789, 126] on li "[STREET_ADDRESS]" at bounding box center [832, 123] width 189 height 24
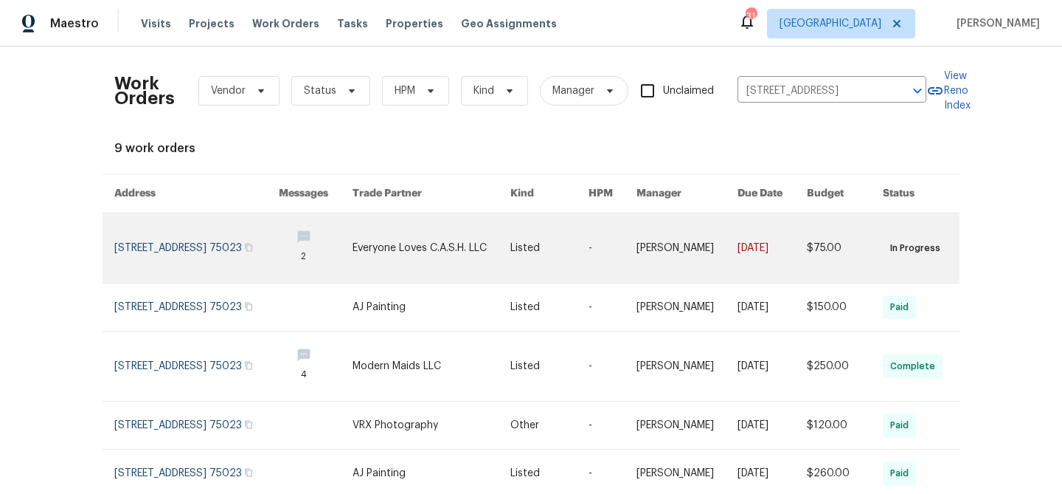
click at [440, 247] on link at bounding box center [432, 247] width 158 height 69
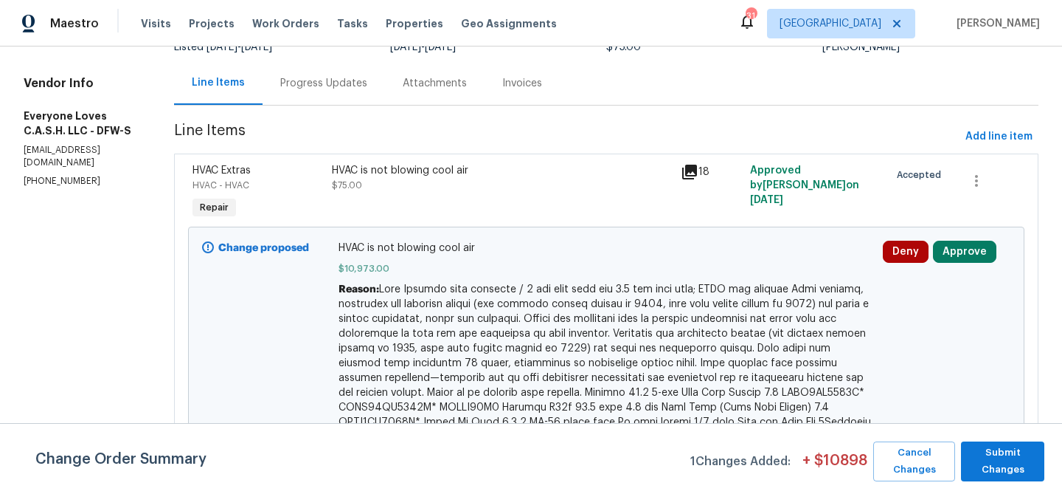
scroll to position [150, 0]
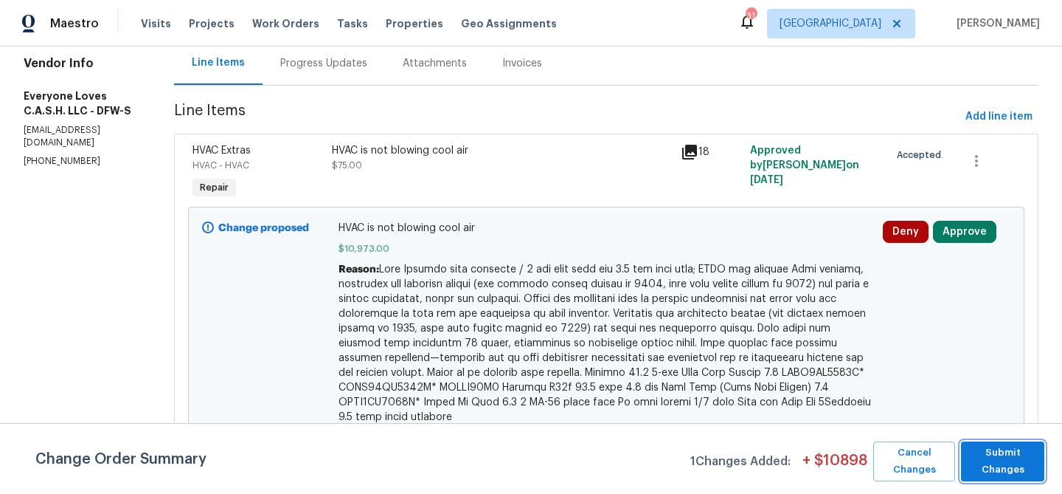
click at [1015, 458] on span "Submit Changes" at bounding box center [1003, 461] width 69 height 34
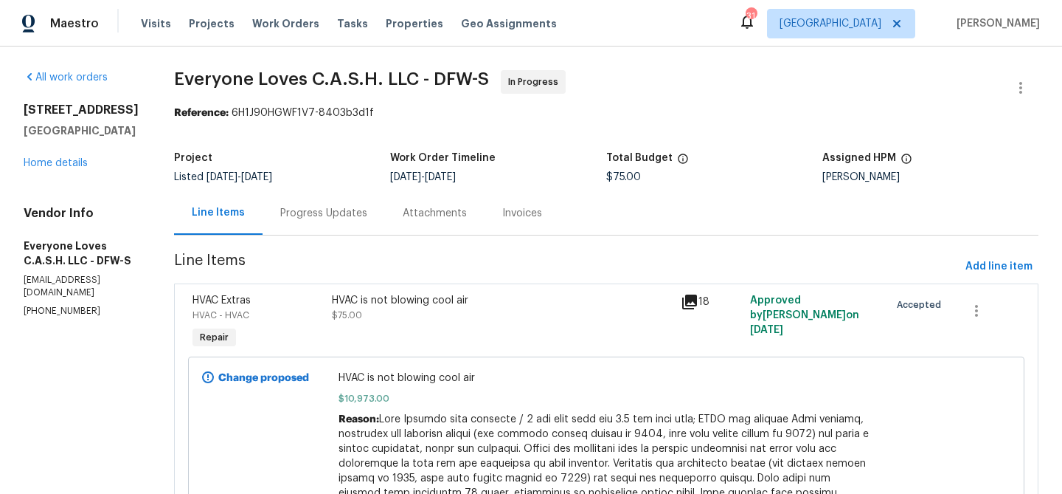
scroll to position [1, 0]
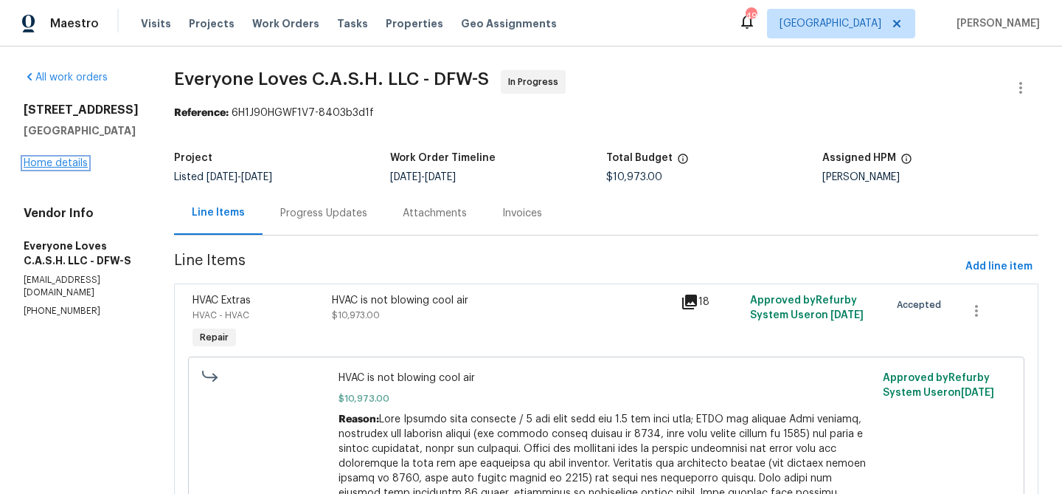
click at [68, 165] on link "Home details" at bounding box center [56, 163] width 64 height 10
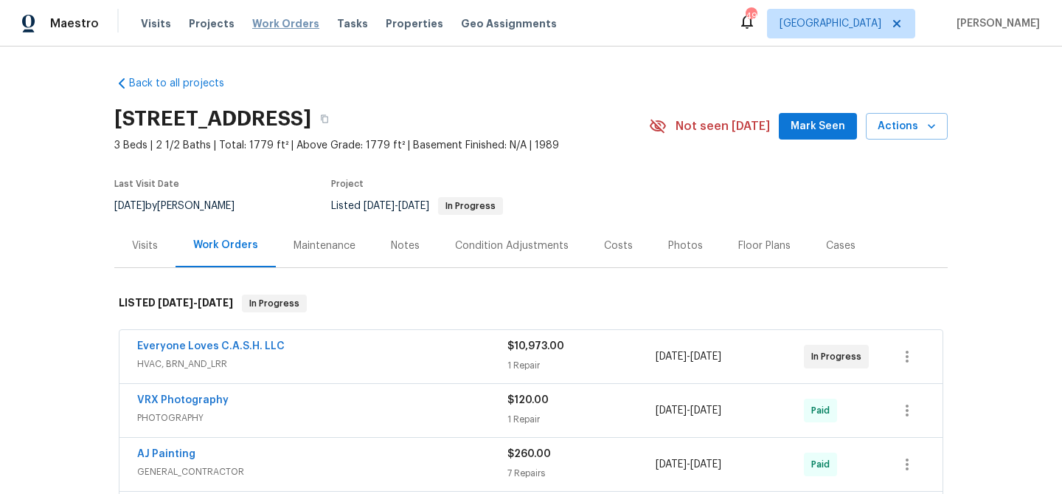
click at [272, 27] on span "Work Orders" at bounding box center [285, 23] width 67 height 15
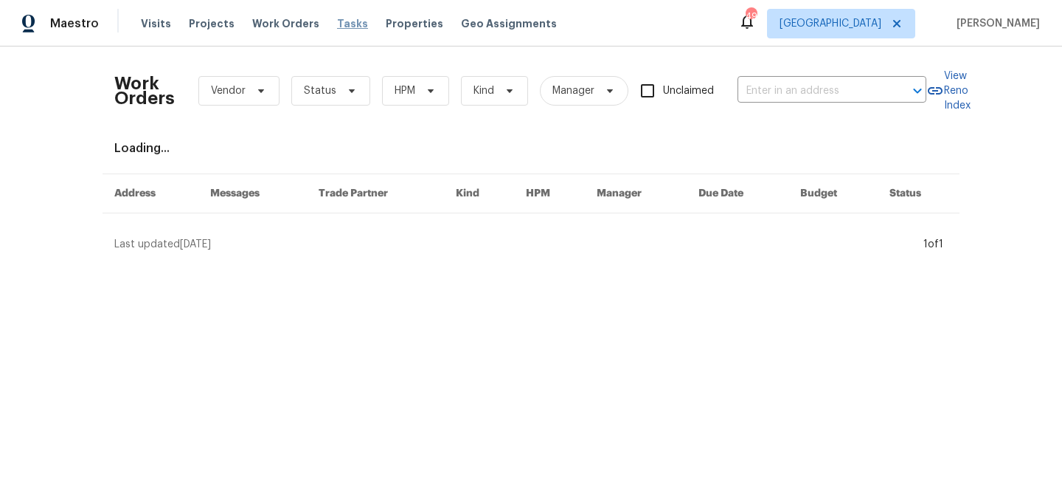
click at [337, 28] on span "Tasks" at bounding box center [352, 23] width 31 height 10
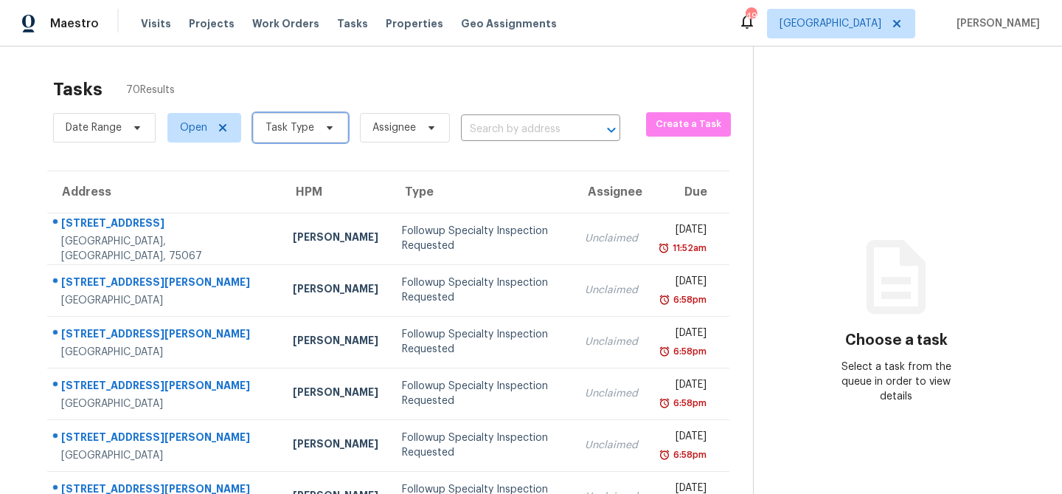
click at [329, 124] on icon at bounding box center [330, 128] width 12 height 12
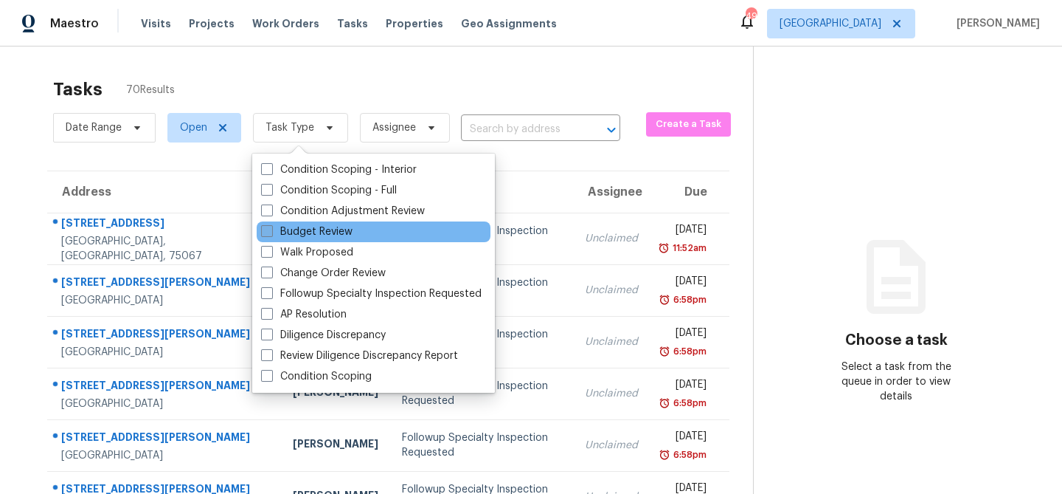
click at [310, 232] on label "Budget Review" at bounding box center [306, 231] width 91 height 15
click at [271, 232] on input "Budget Review" at bounding box center [266, 229] width 10 height 10
checkbox input "true"
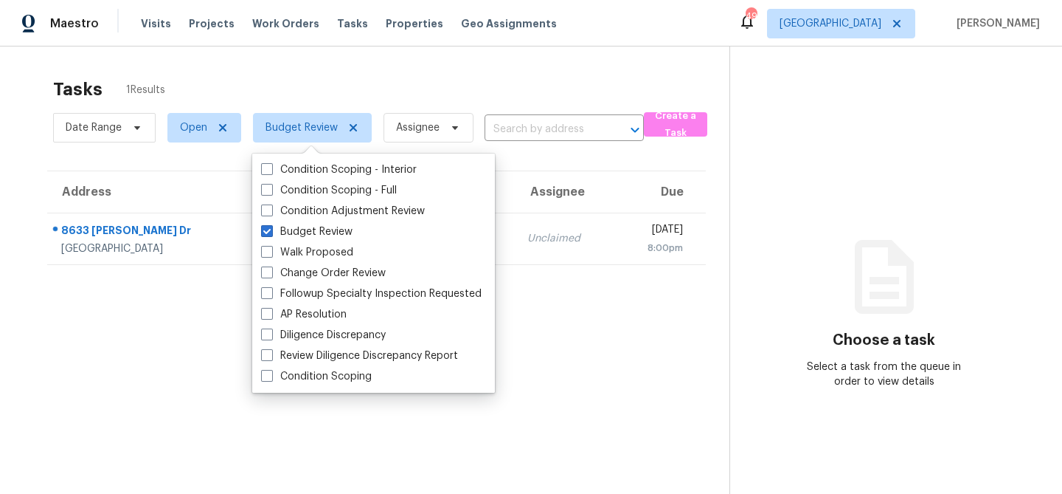
click at [333, 97] on div "Tasks 1 Results" at bounding box center [391, 89] width 677 height 38
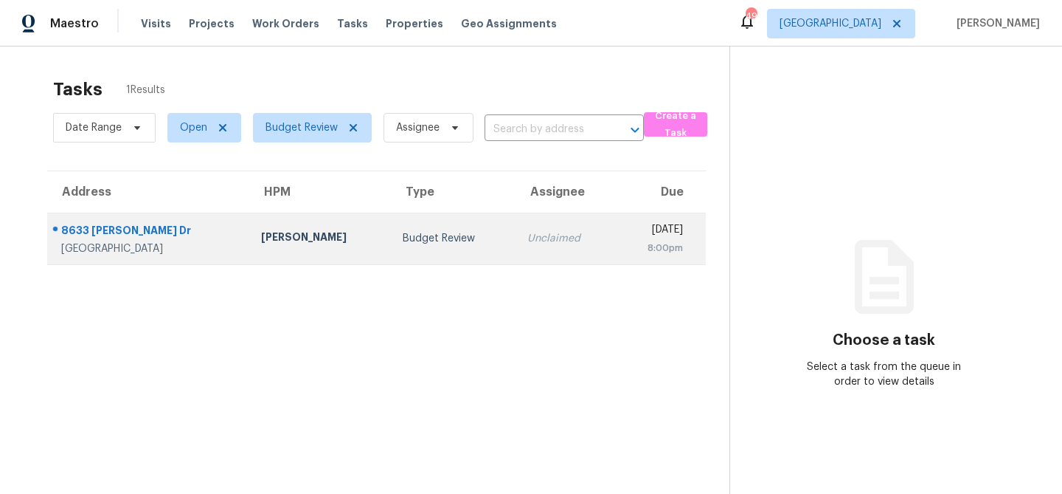
click at [312, 232] on div "[PERSON_NAME]" at bounding box center [320, 238] width 118 height 18
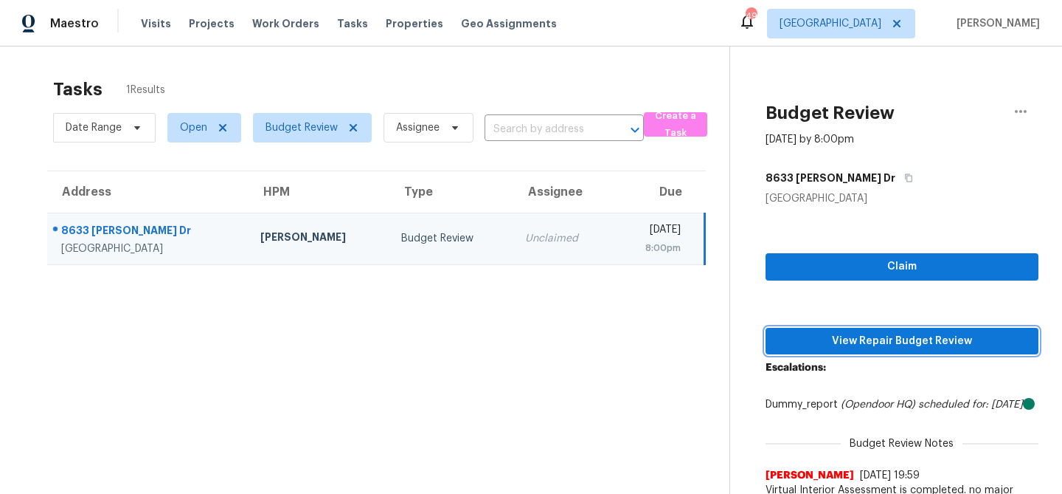
click at [797, 334] on span "View Repair Budget Review" at bounding box center [902, 341] width 249 height 18
click at [525, 236] on div "Unclaimed" at bounding box center [562, 238] width 75 height 15
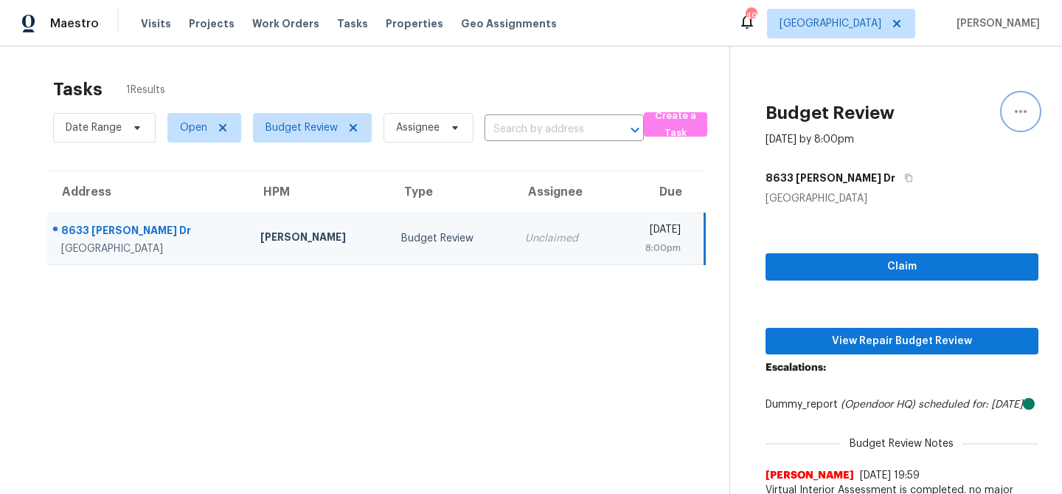
click at [1019, 112] on icon "button" at bounding box center [1021, 112] width 18 height 18
click at [443, 354] on section "Tasks 1 Results Date Range Open Budget Review Assignee ​ Create a Task Address …" at bounding box center [377, 330] width 706 height 520
